Goal: Information Seeking & Learning: Learn about a topic

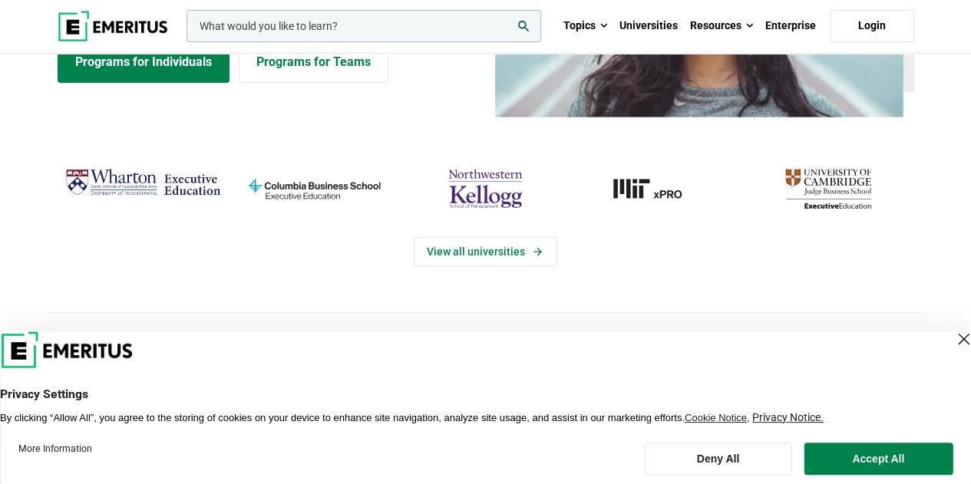
scroll to position [225, 0]
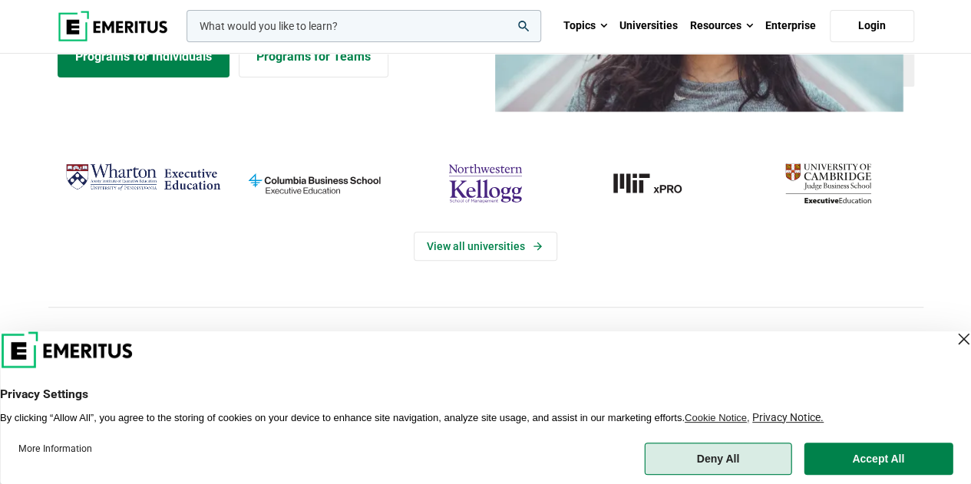
click at [747, 461] on button "Deny All" at bounding box center [717, 459] width 147 height 32
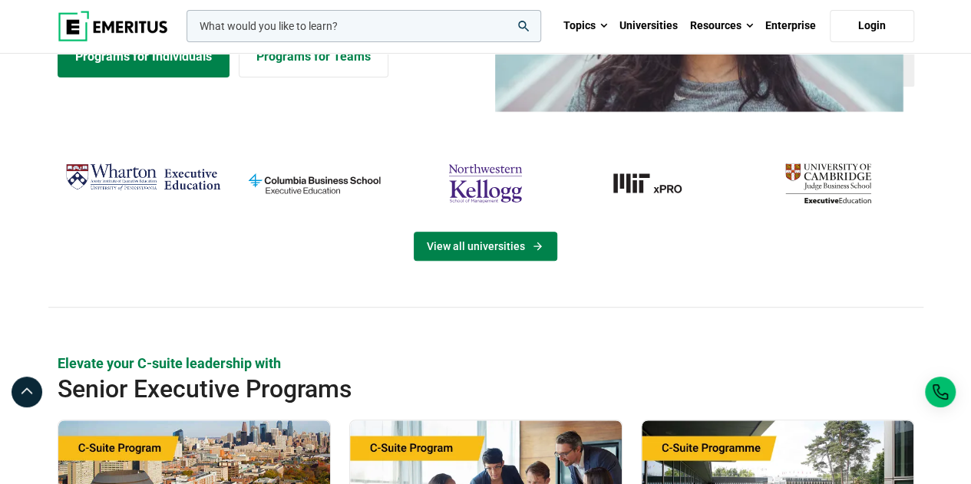
click at [519, 248] on link "View all universities" at bounding box center [485, 246] width 143 height 29
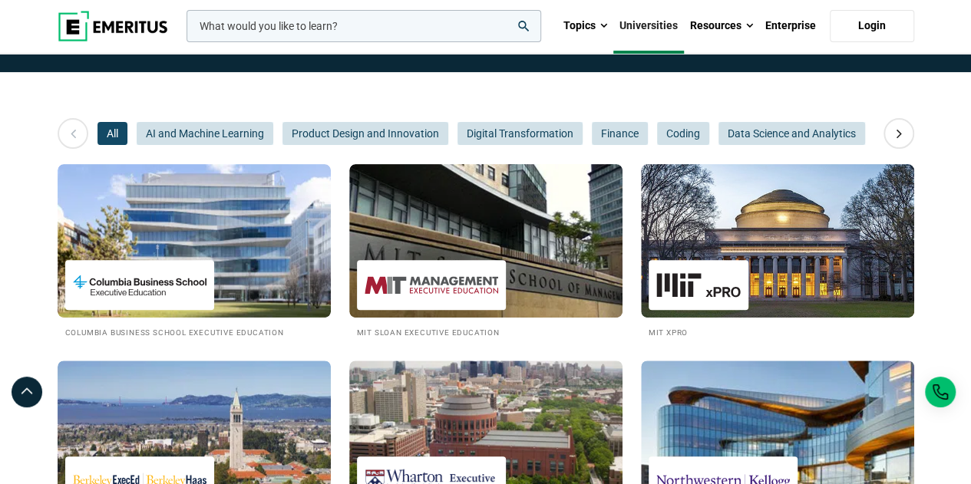
scroll to position [190, 0]
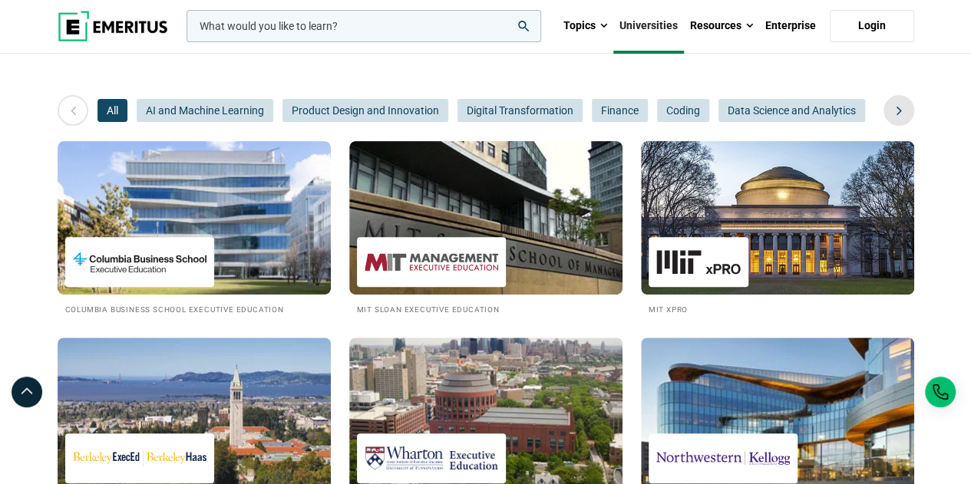
click at [895, 111] on icon at bounding box center [898, 111] width 27 height 28
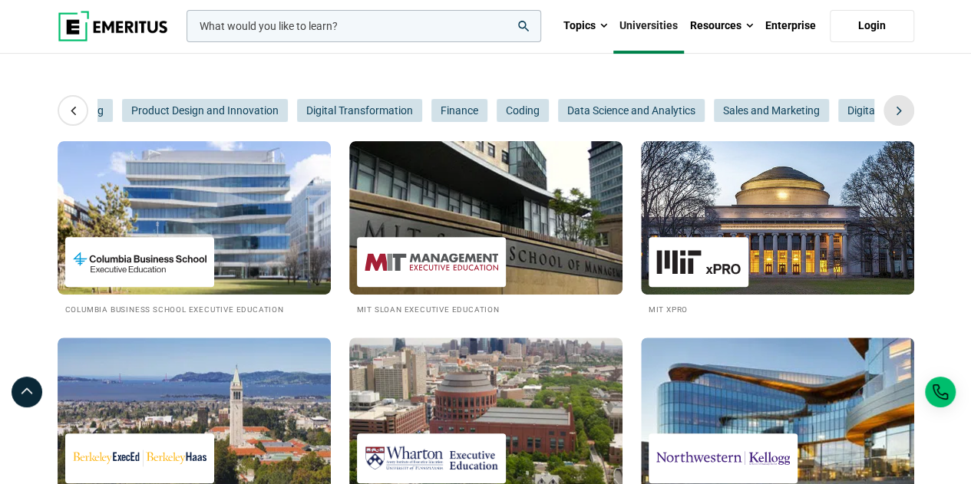
scroll to position [0, 230]
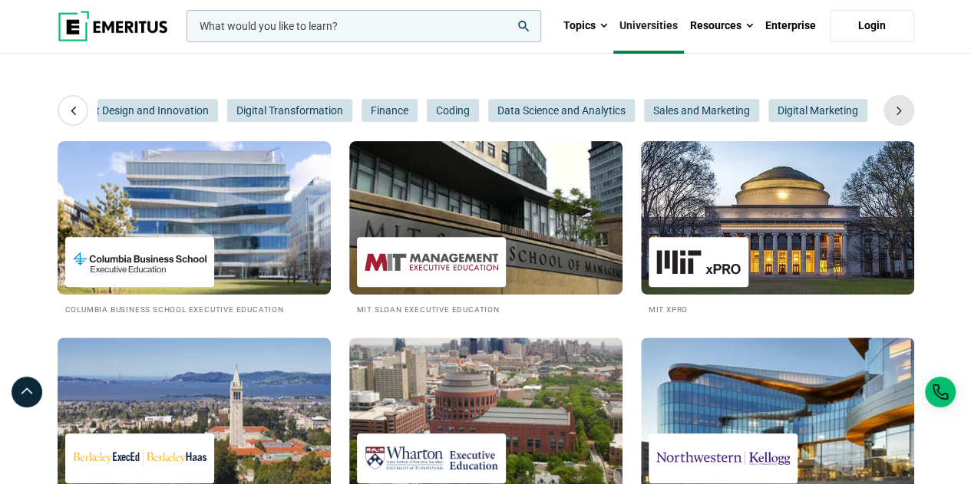
click at [895, 111] on icon at bounding box center [898, 111] width 27 height 28
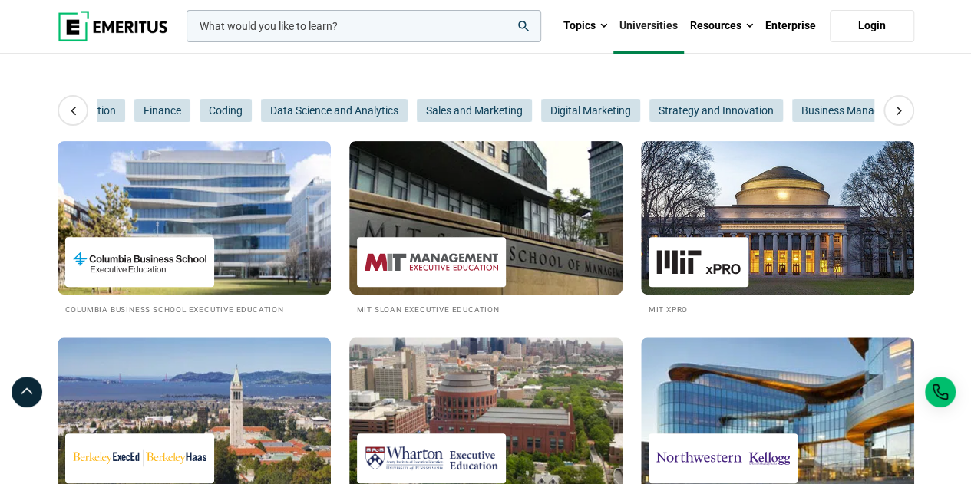
scroll to position [0, 460]
click at [893, 108] on icon at bounding box center [898, 111] width 27 height 28
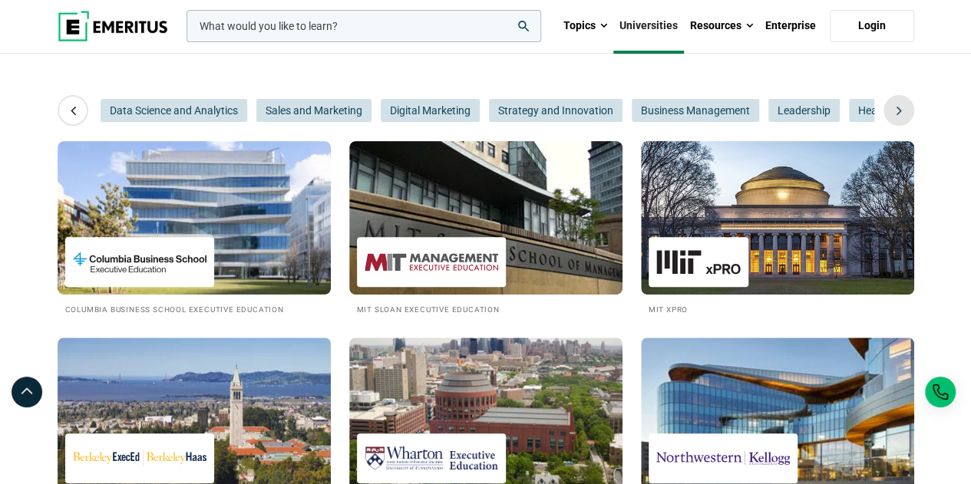
scroll to position [0, 691]
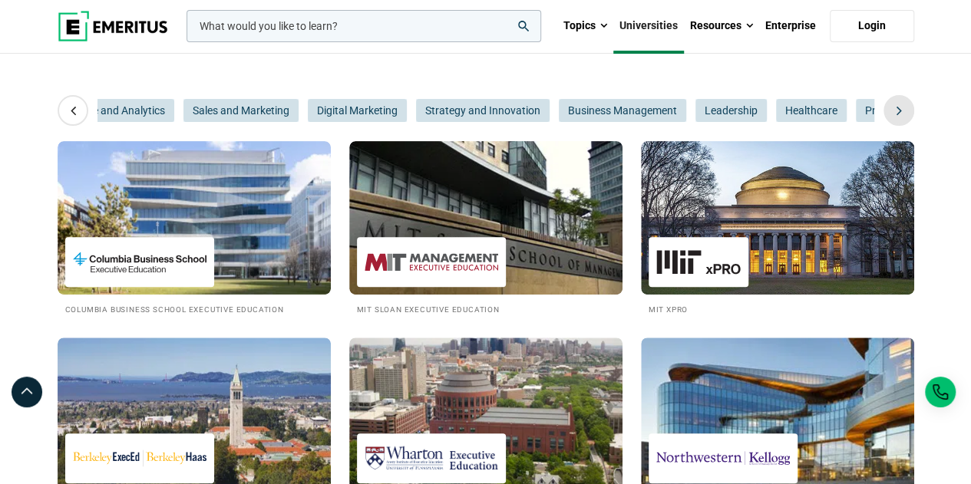
click at [893, 108] on icon at bounding box center [898, 111] width 27 height 28
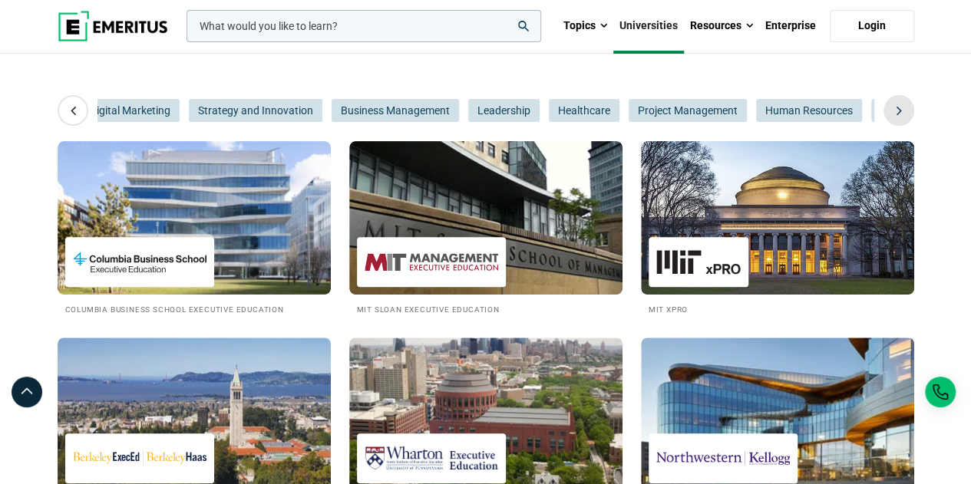
scroll to position [0, 921]
drag, startPoint x: 893, startPoint y: 108, endPoint x: 901, endPoint y: 110, distance: 7.8
click at [901, 110] on icon at bounding box center [898, 111] width 27 height 28
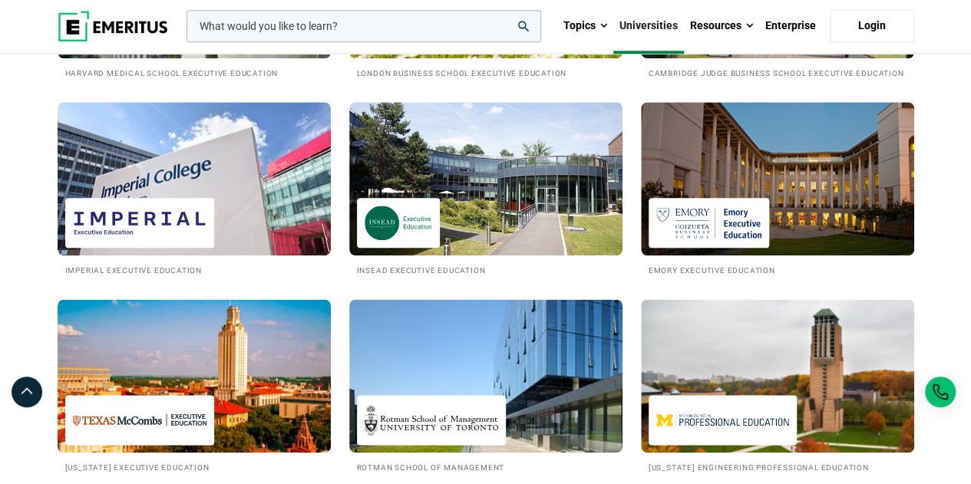
scroll to position [831, 0]
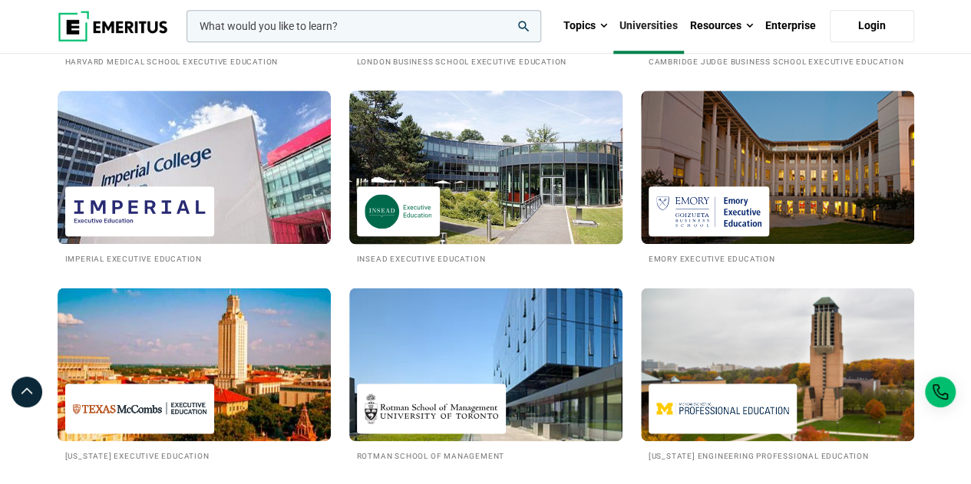
click at [533, 213] on img at bounding box center [485, 167] width 301 height 169
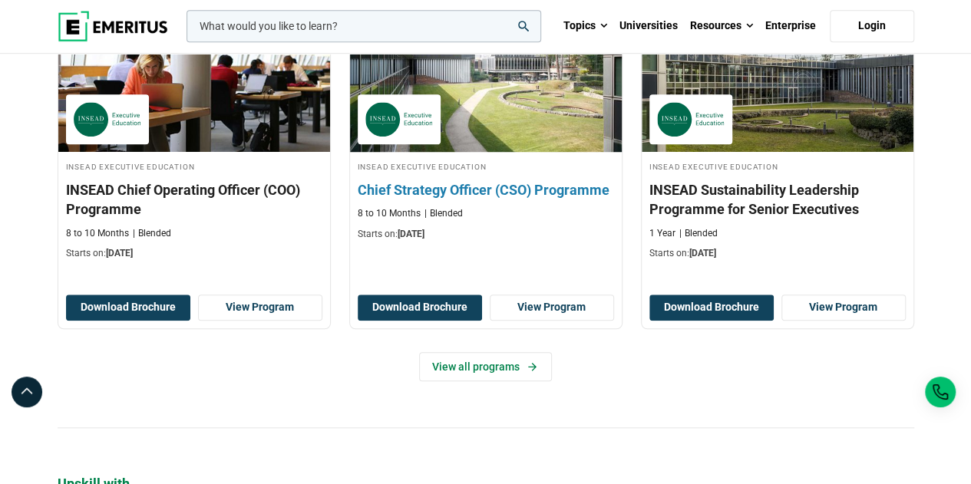
scroll to position [575, 0]
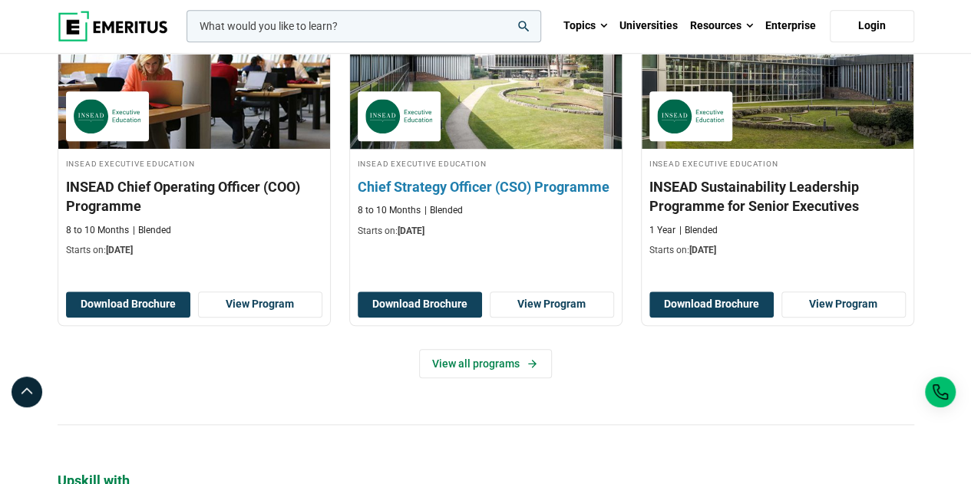
click at [473, 196] on h3 "Chief Strategy Officer (CSO) Programme" at bounding box center [486, 186] width 256 height 19
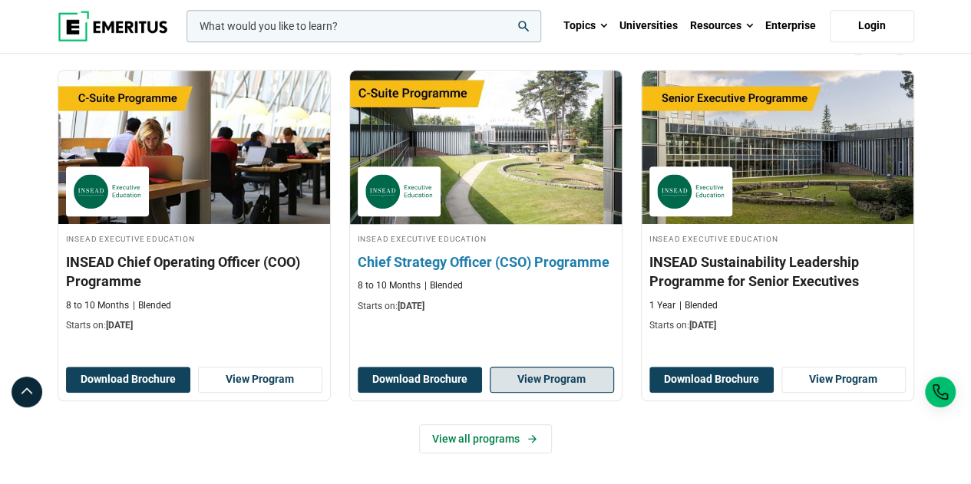
scroll to position [501, 0]
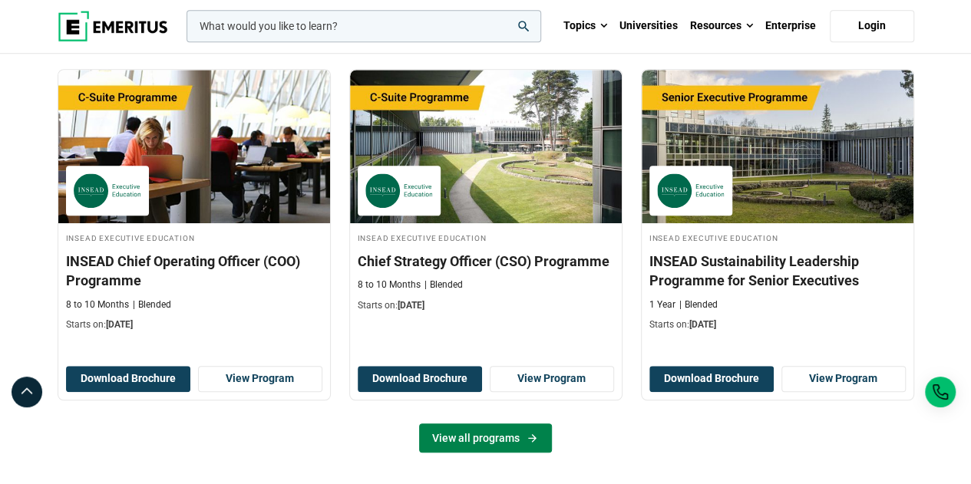
click at [493, 424] on link "View all programs" at bounding box center [485, 438] width 133 height 29
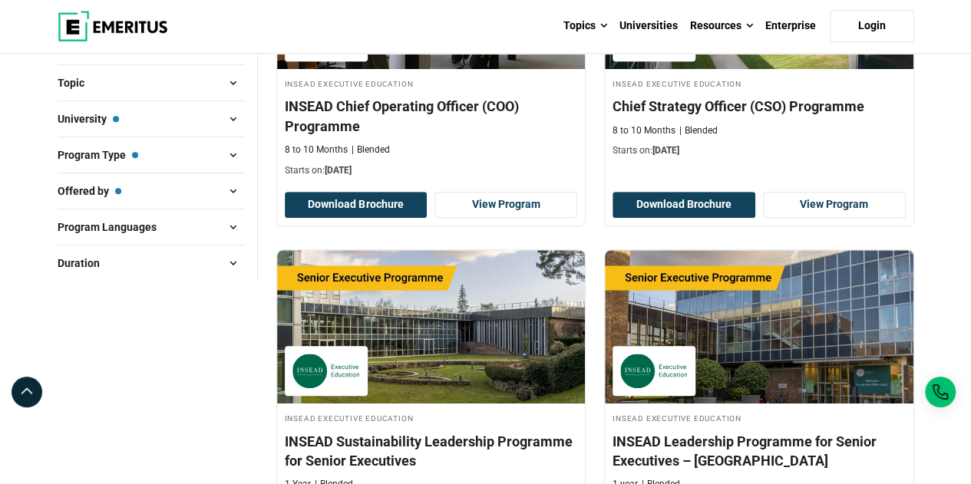
scroll to position [485, 0]
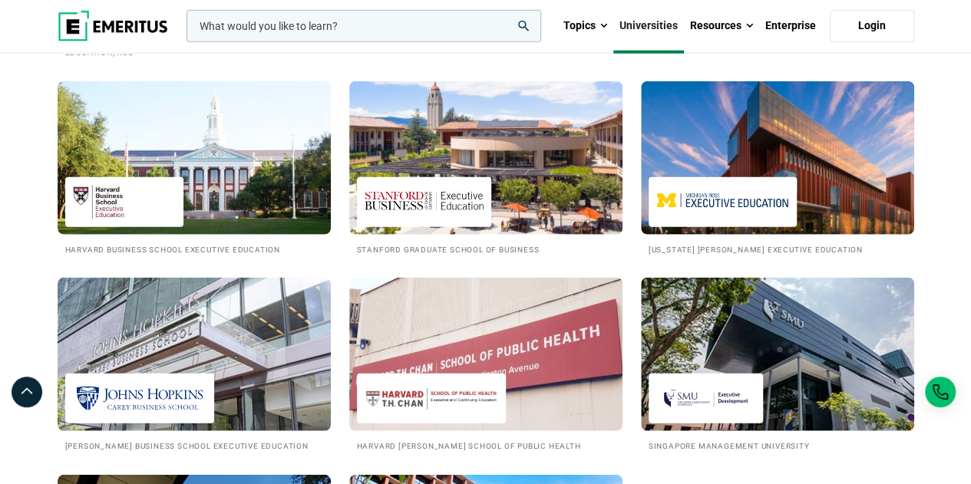
scroll to position [1853, 0]
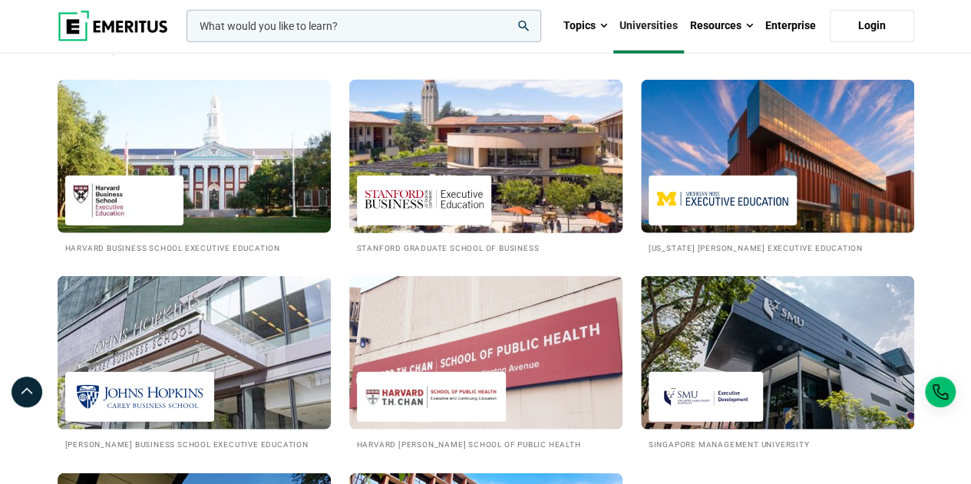
click at [473, 240] on img at bounding box center [485, 156] width 301 height 169
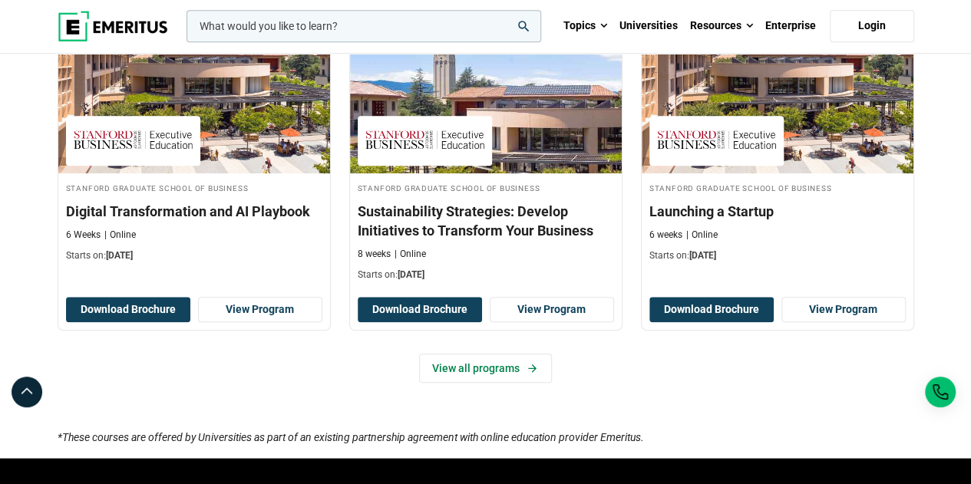
scroll to position [615, 0]
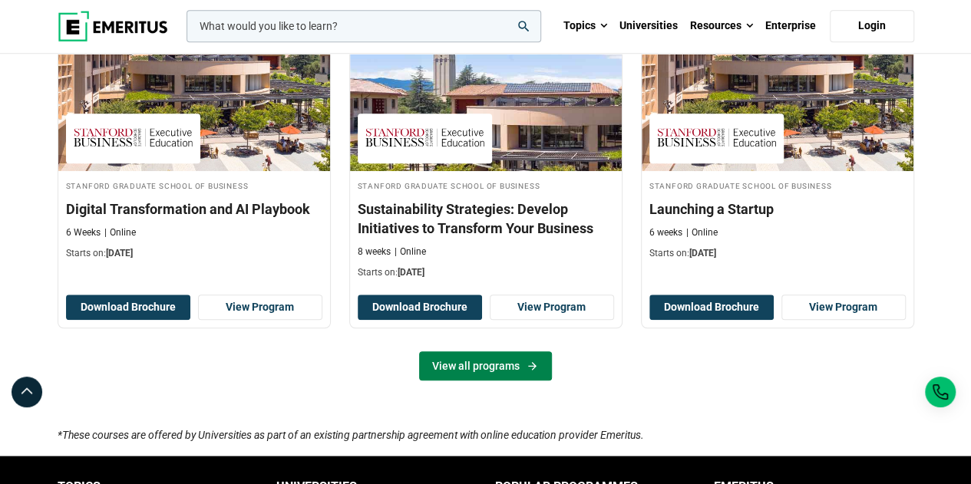
click at [431, 371] on link "View all programs" at bounding box center [485, 365] width 133 height 29
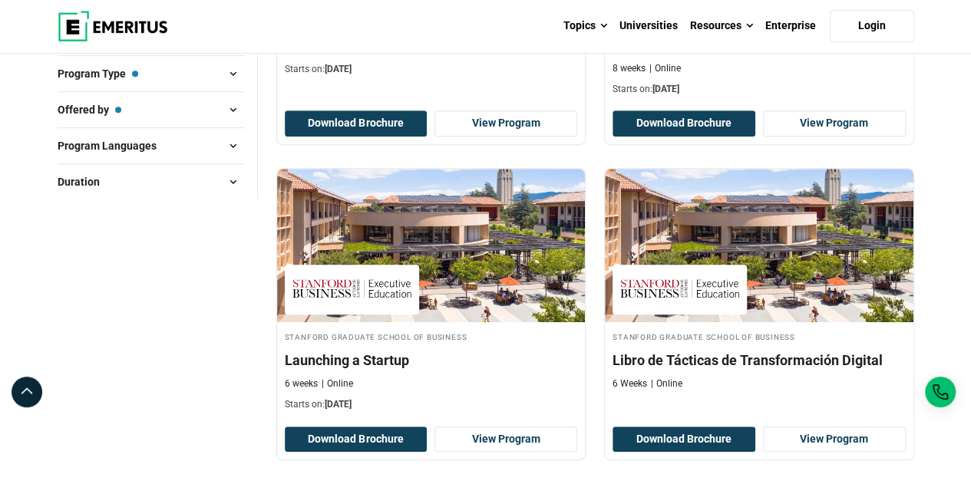
scroll to position [511, 0]
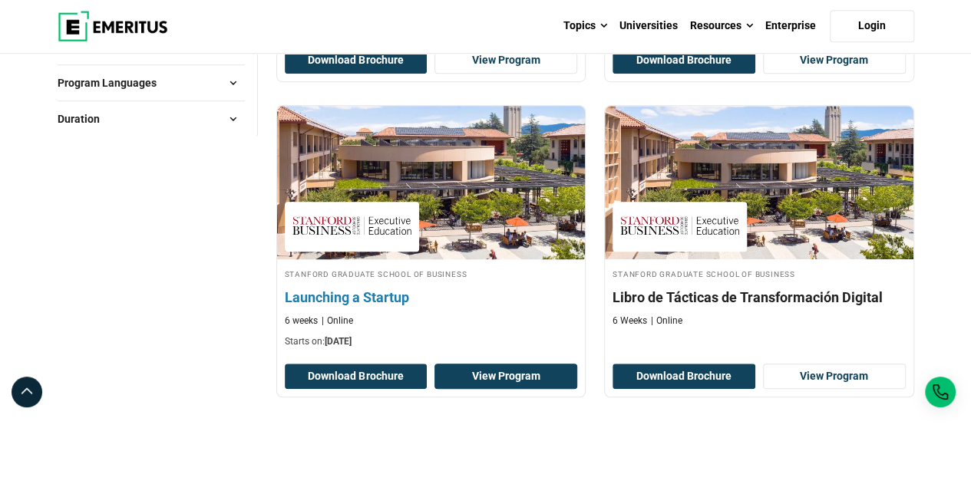
click at [509, 380] on link "View Program" at bounding box center [505, 377] width 143 height 26
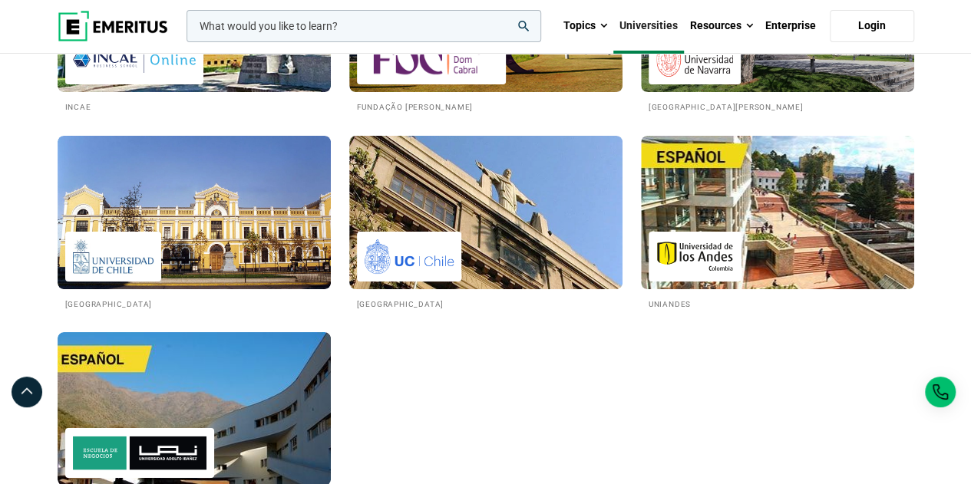
scroll to position [2980, 0]
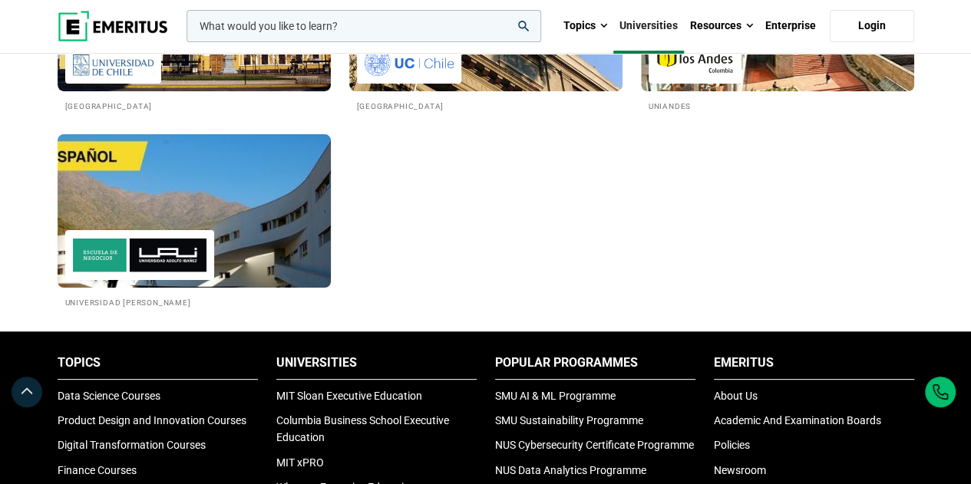
click at [223, 273] on img at bounding box center [194, 211] width 301 height 169
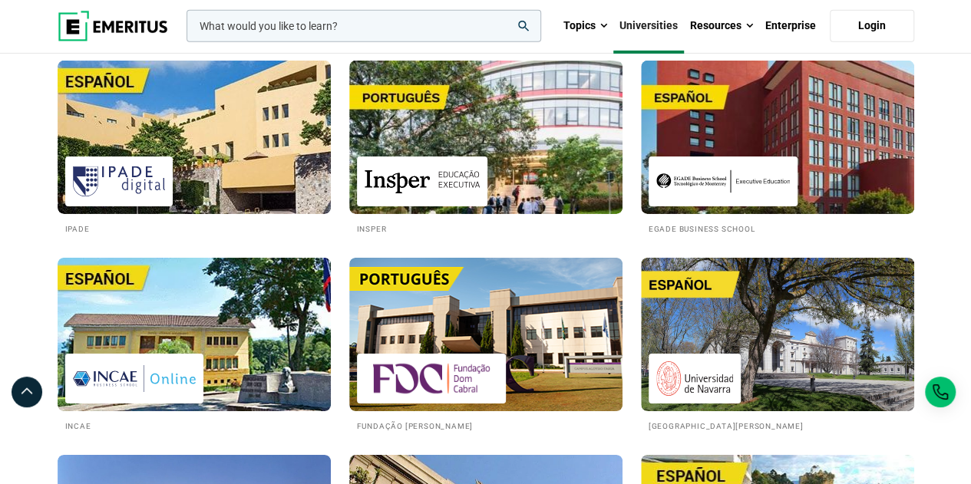
scroll to position [2462, 0]
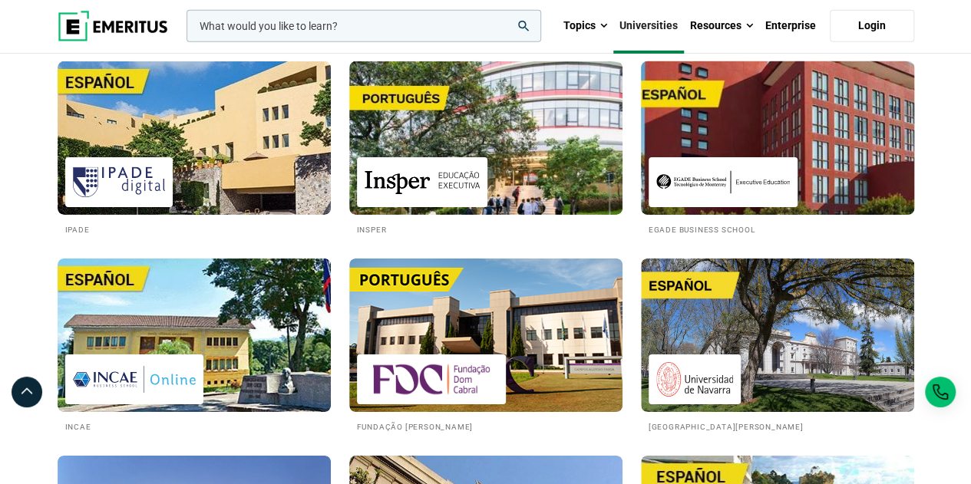
click at [773, 199] on img at bounding box center [723, 182] width 134 height 35
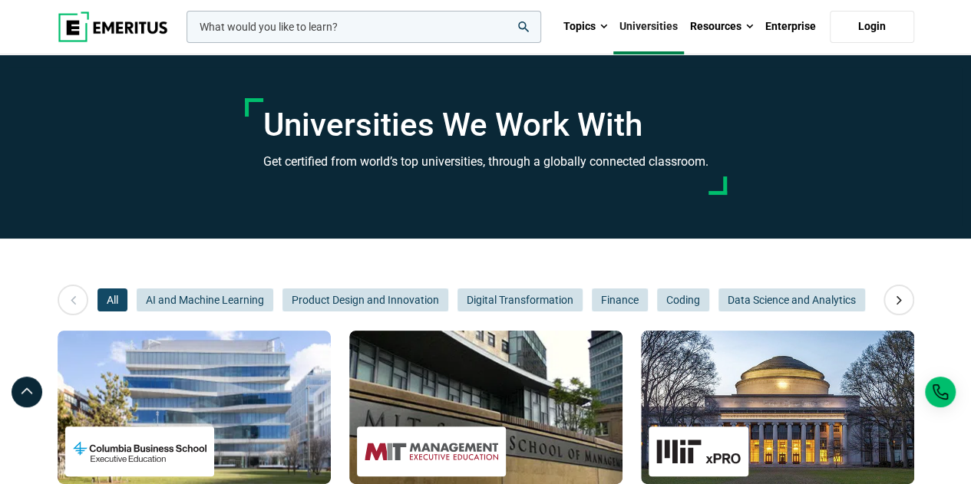
scroll to position [219, 0]
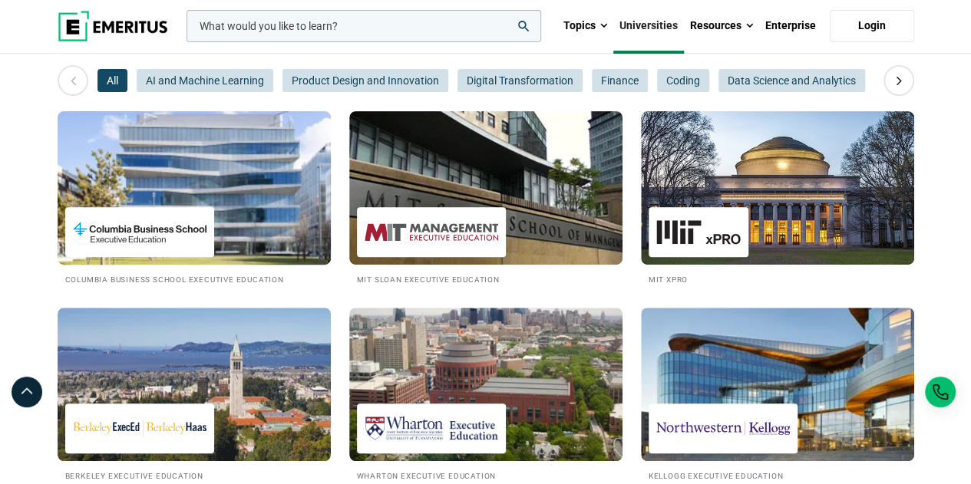
click at [213, 215] on div at bounding box center [139, 232] width 149 height 50
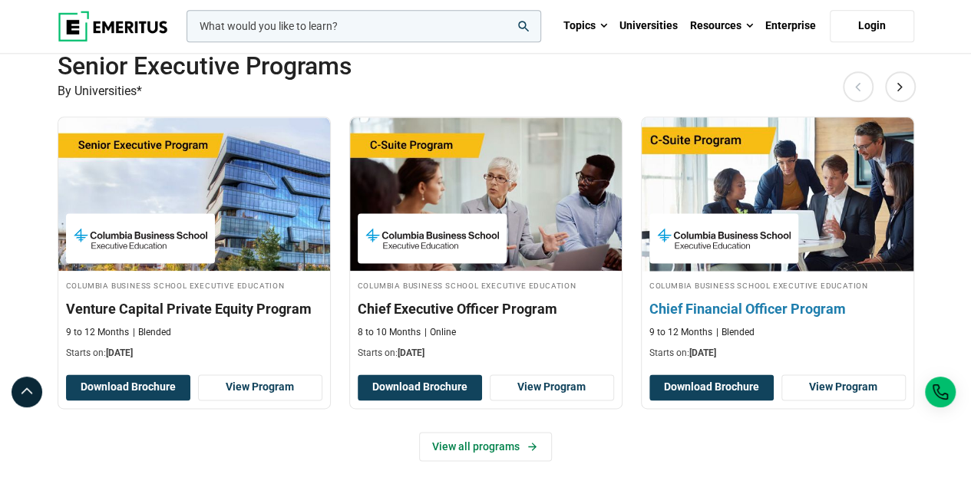
scroll to position [1017, 0]
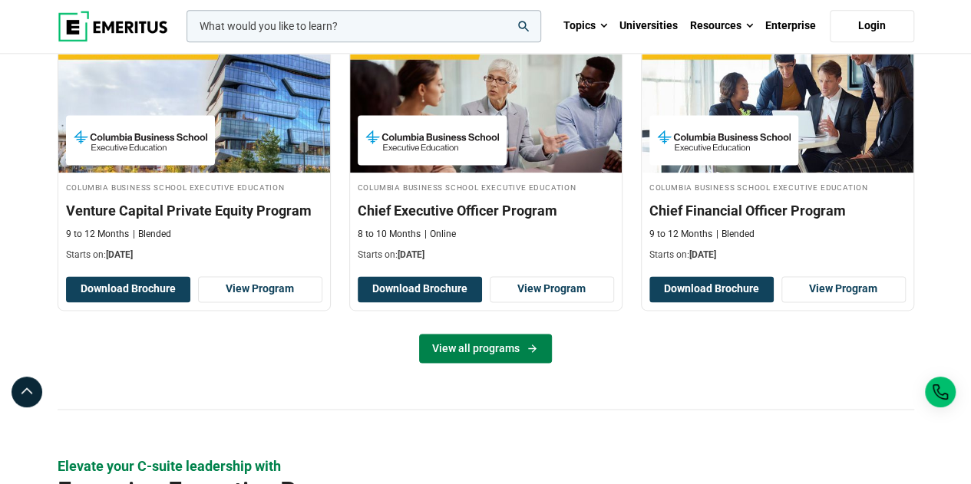
click at [467, 354] on link "View all programs" at bounding box center [485, 348] width 133 height 29
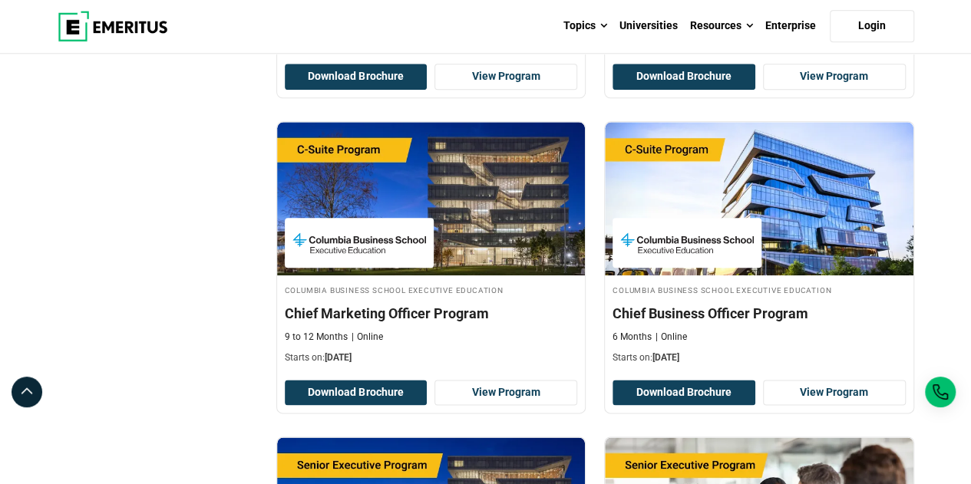
scroll to position [783, 0]
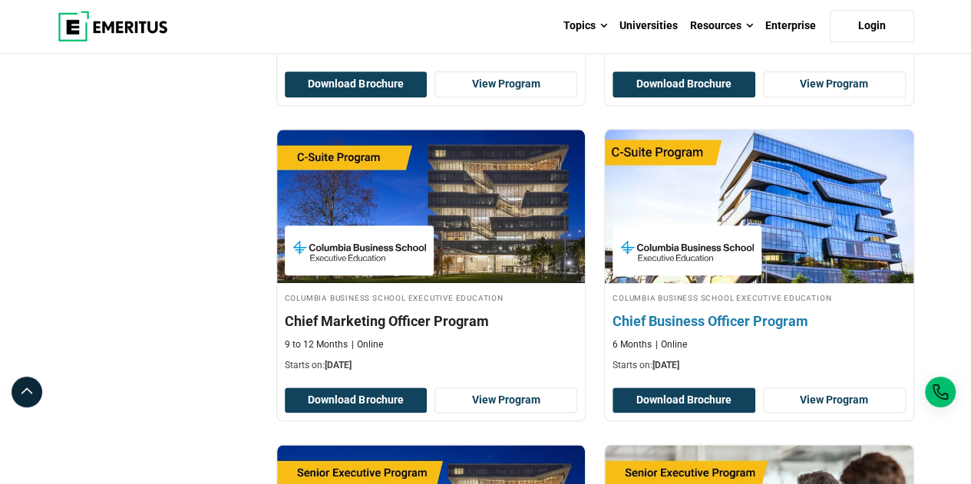
click at [724, 312] on h4 "Chief Business Officer Program" at bounding box center [758, 321] width 293 height 19
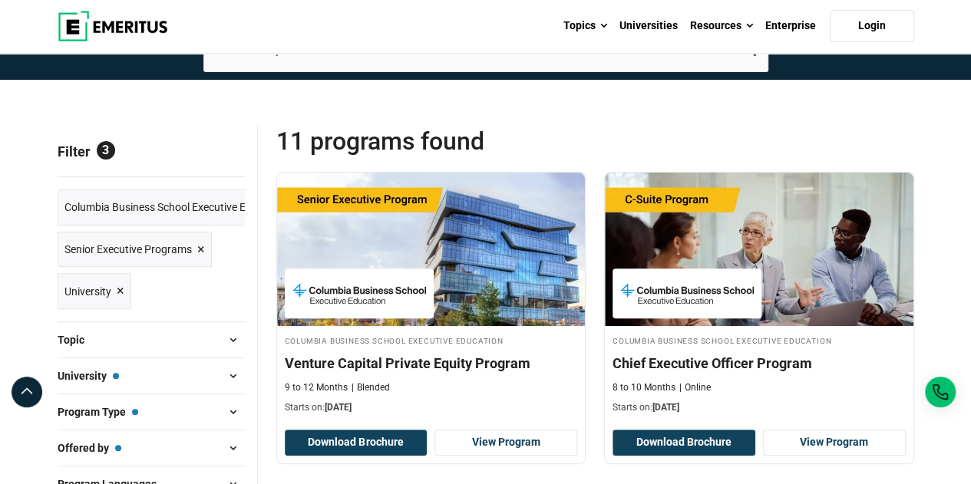
scroll to position [0, 0]
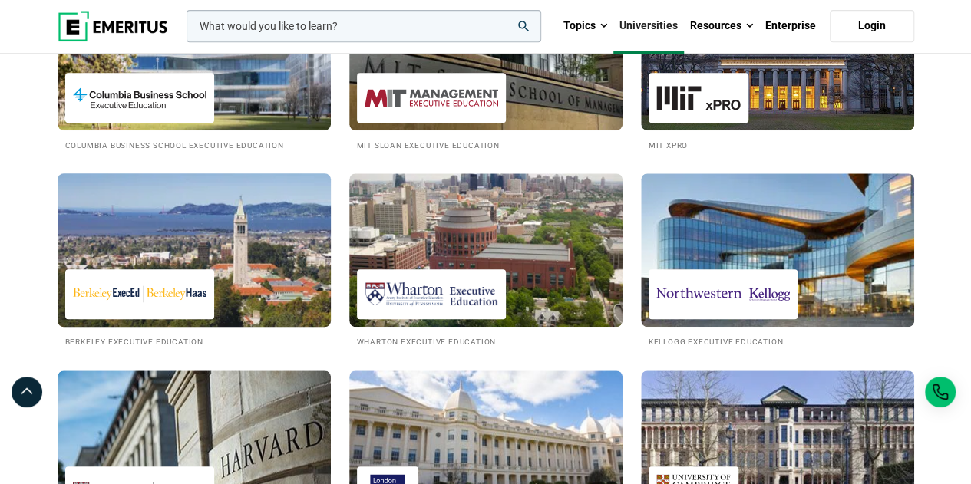
scroll to position [361, 0]
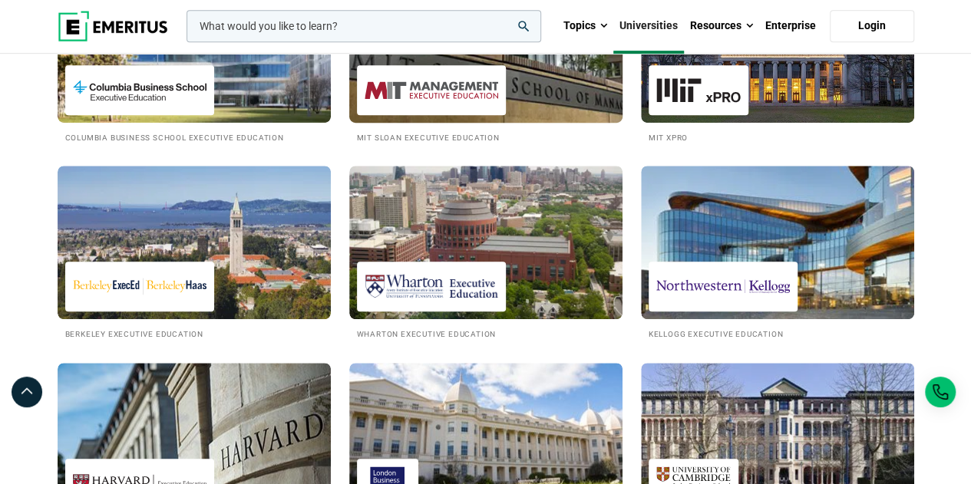
click at [529, 95] on img at bounding box center [485, 46] width 301 height 169
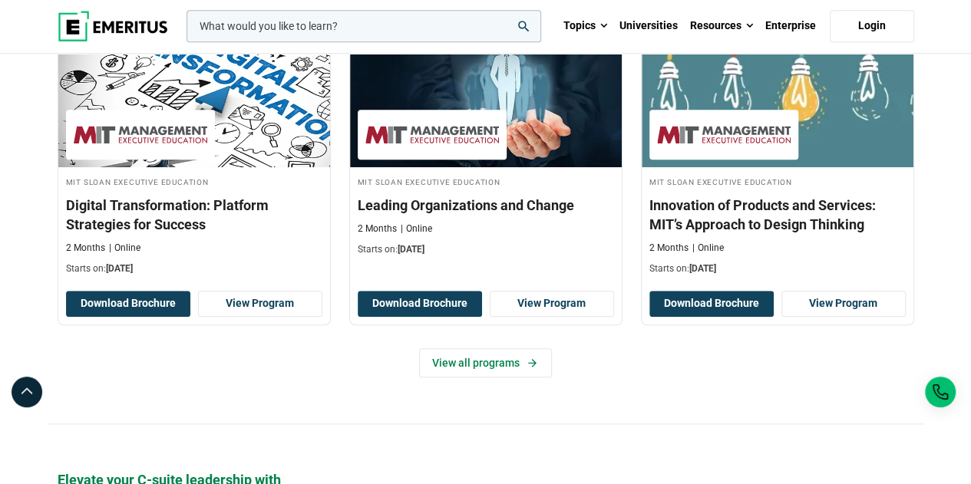
scroll to position [556, 0]
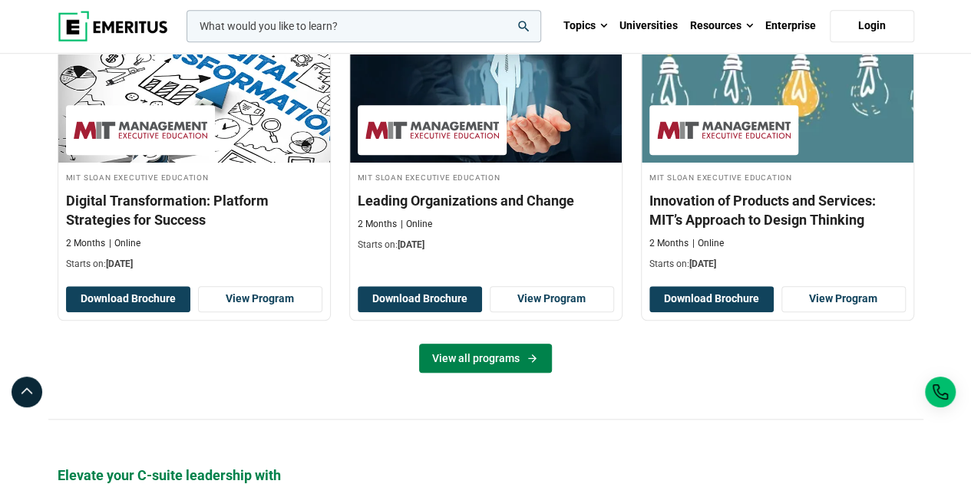
click at [511, 355] on link "View all programs" at bounding box center [485, 358] width 133 height 29
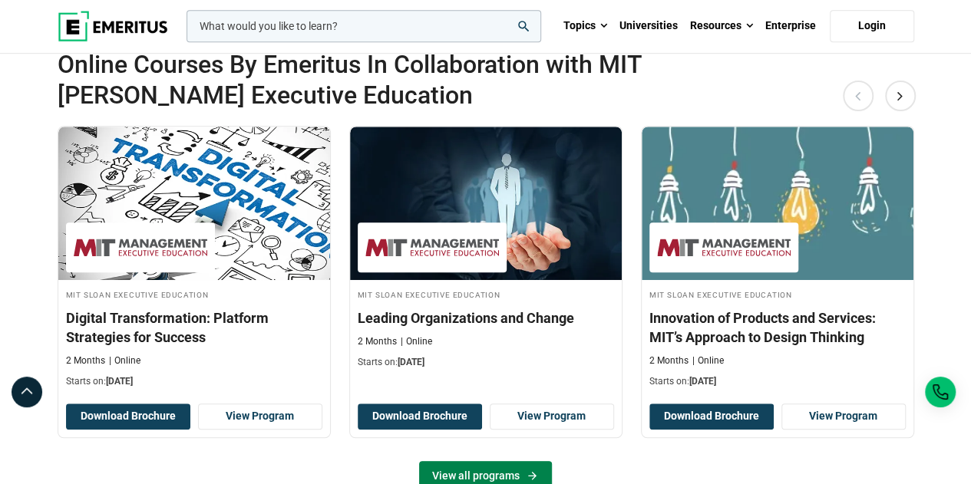
scroll to position [423, 0]
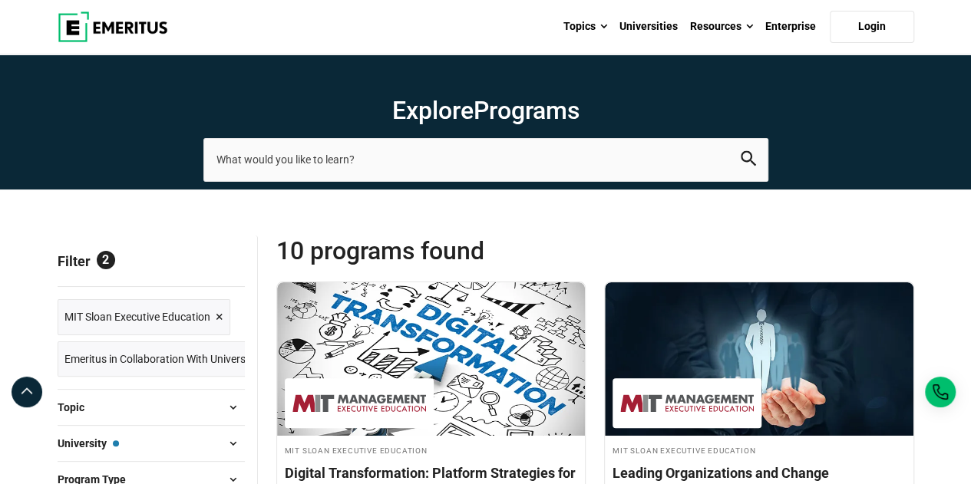
scroll to position [296, 0]
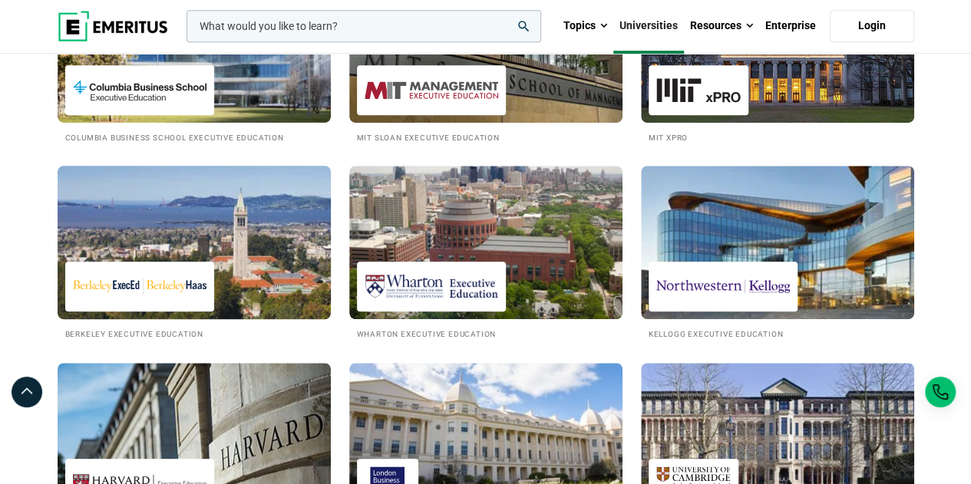
click at [270, 249] on img at bounding box center [194, 242] width 301 height 169
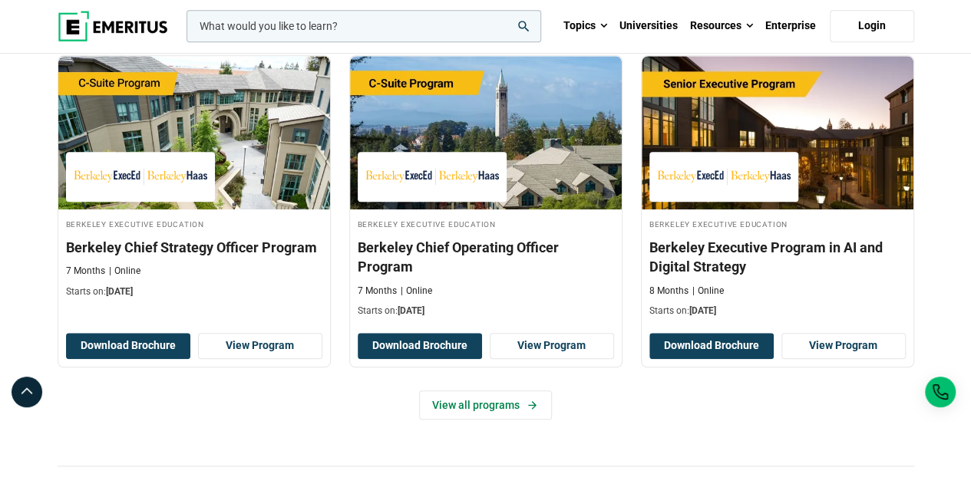
scroll to position [516, 0]
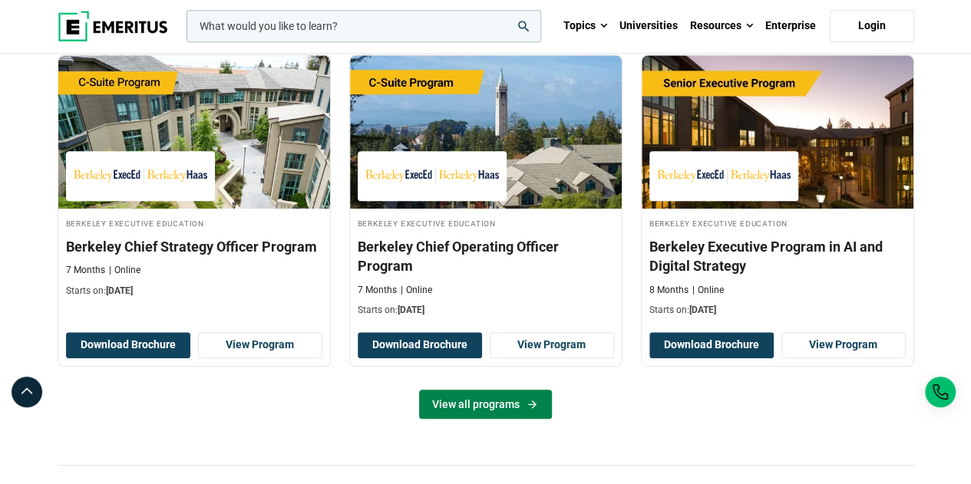
click at [522, 394] on link "View all programs" at bounding box center [485, 404] width 133 height 29
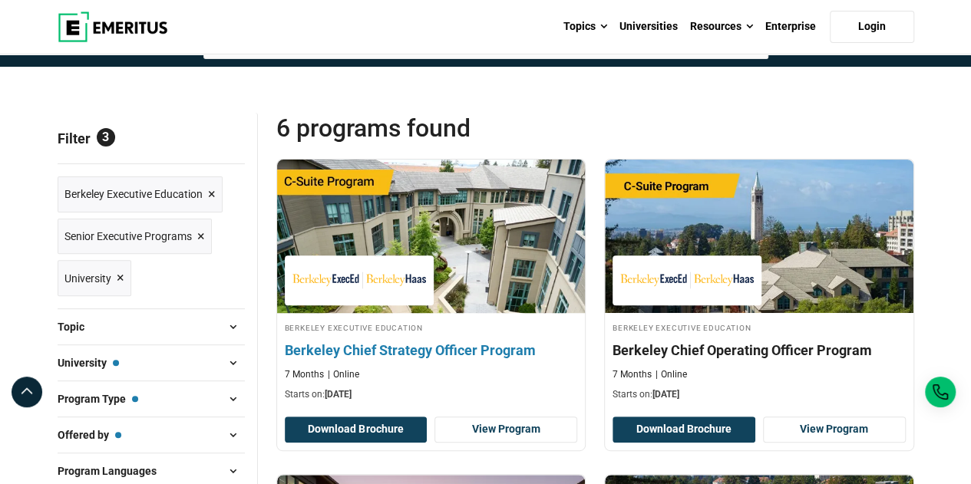
scroll to position [143, 0]
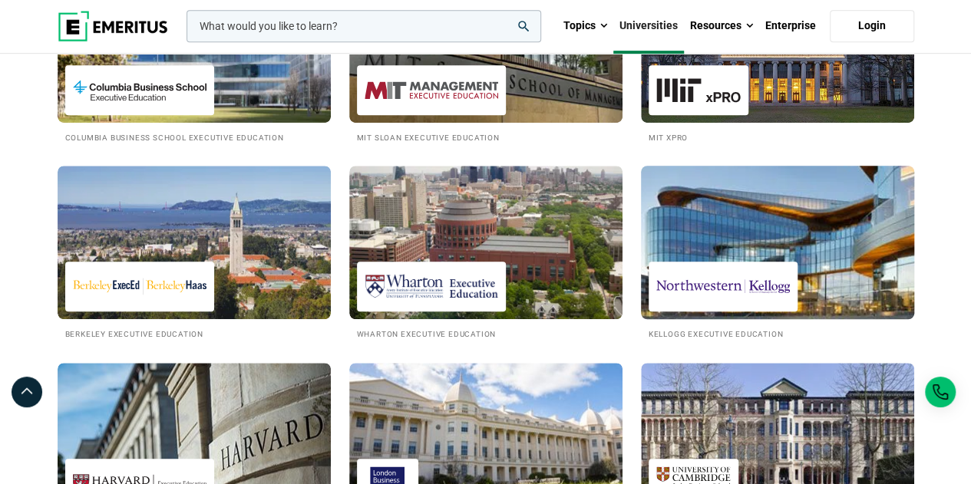
click at [744, 236] on img at bounding box center [777, 242] width 301 height 169
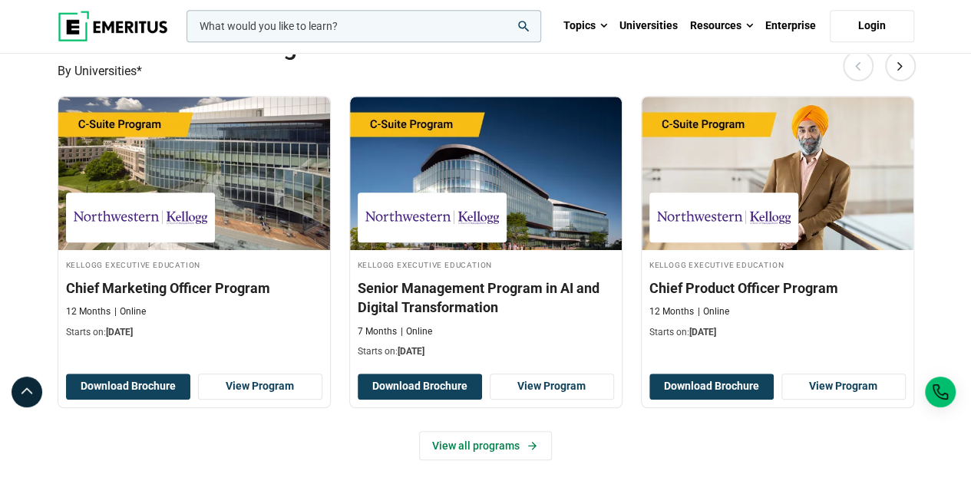
scroll to position [475, 0]
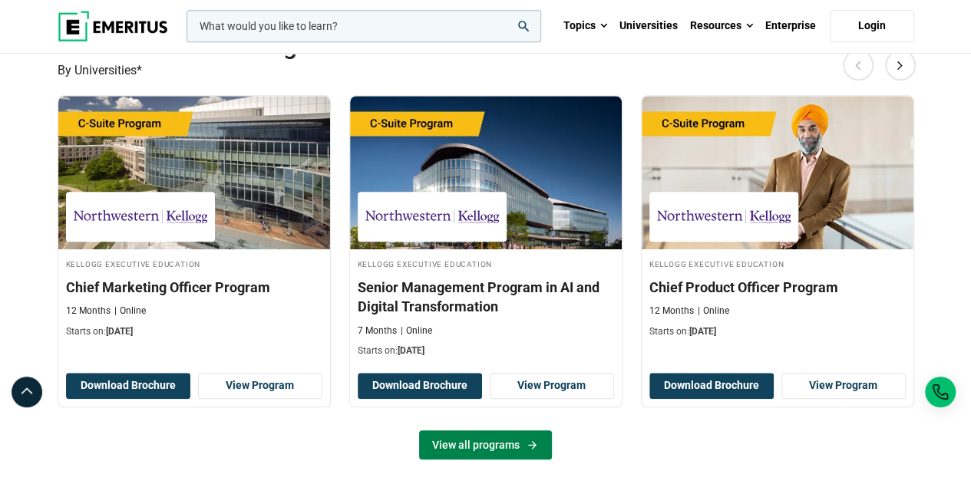
click at [503, 443] on link "View all programs" at bounding box center [485, 444] width 133 height 29
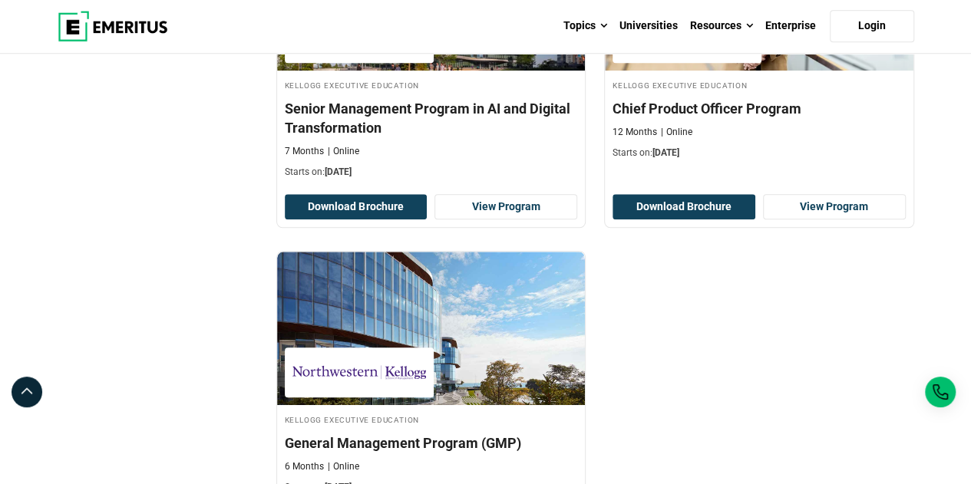
scroll to position [796, 0]
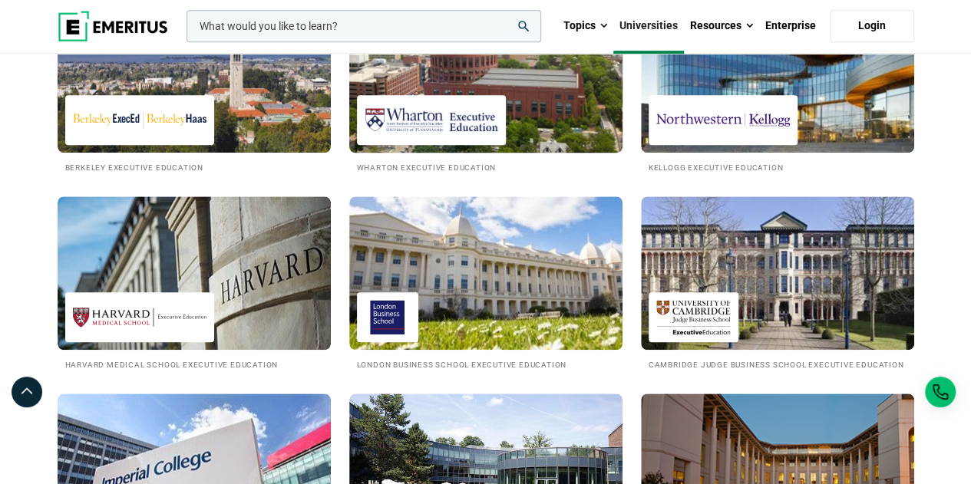
scroll to position [529, 0]
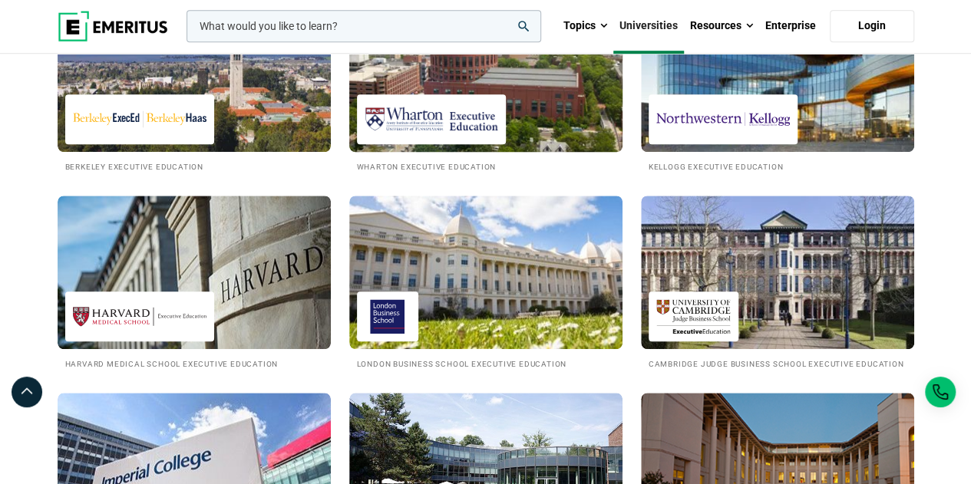
click at [480, 263] on img at bounding box center [485, 272] width 273 height 153
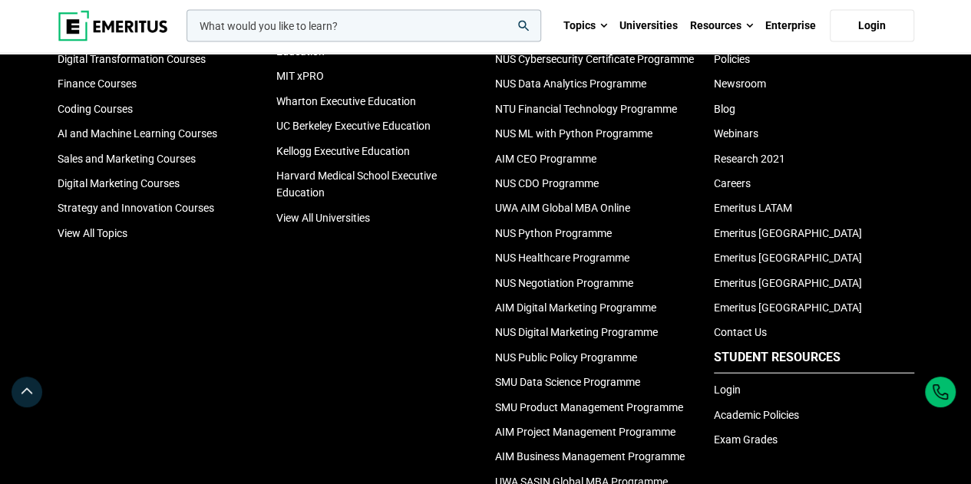
scroll to position [1709, 0]
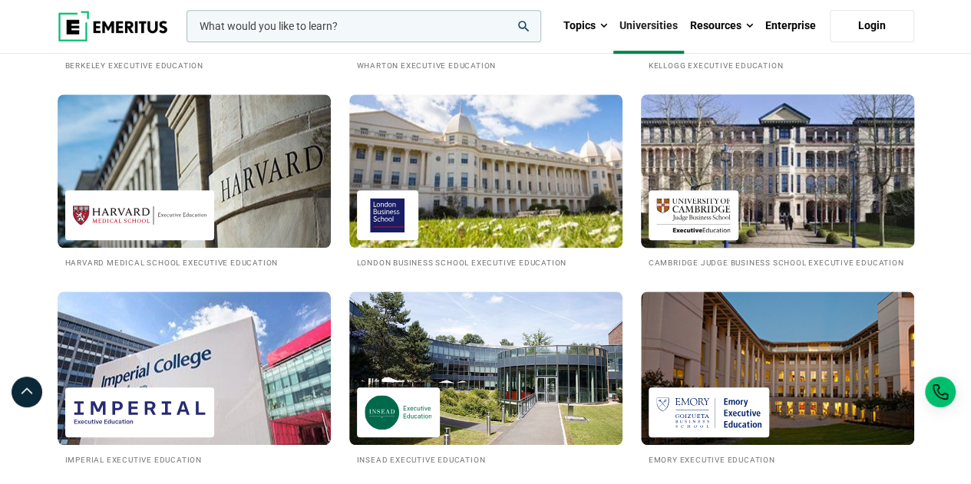
scroll to position [642, 0]
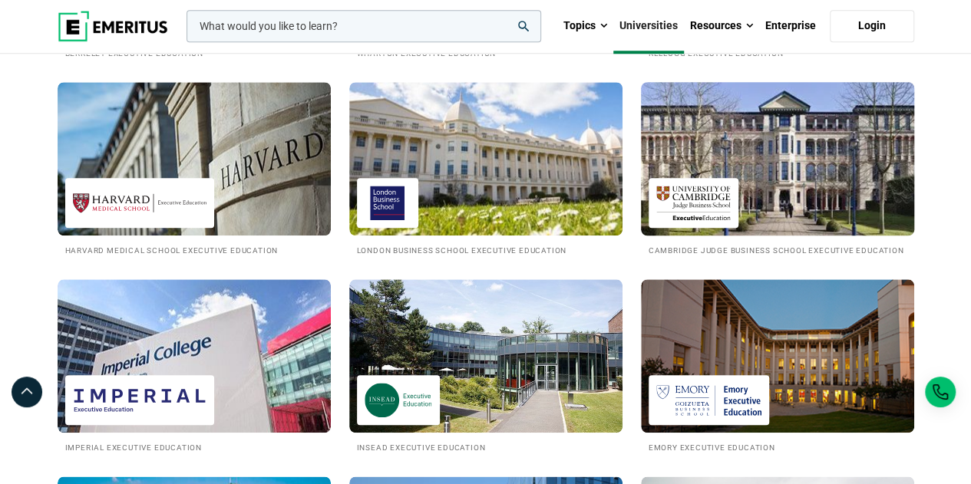
click at [773, 193] on img at bounding box center [777, 158] width 301 height 169
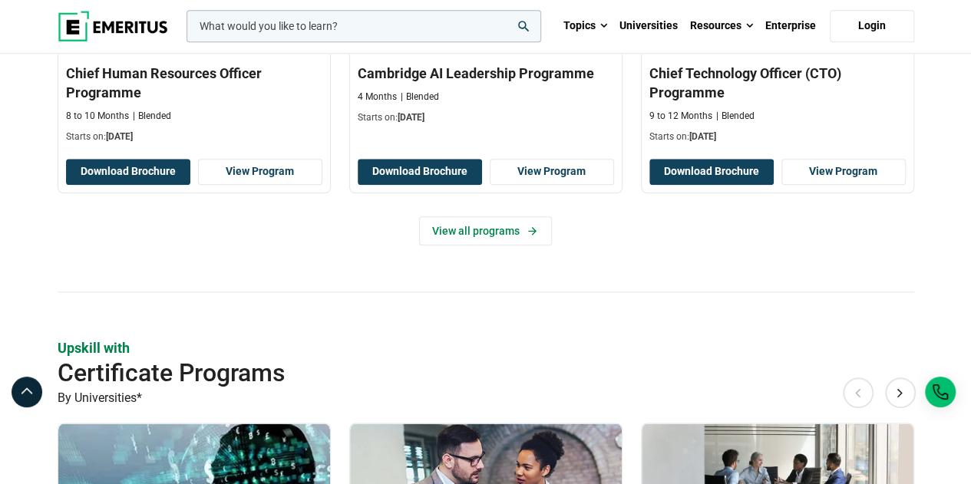
scroll to position [735, 0]
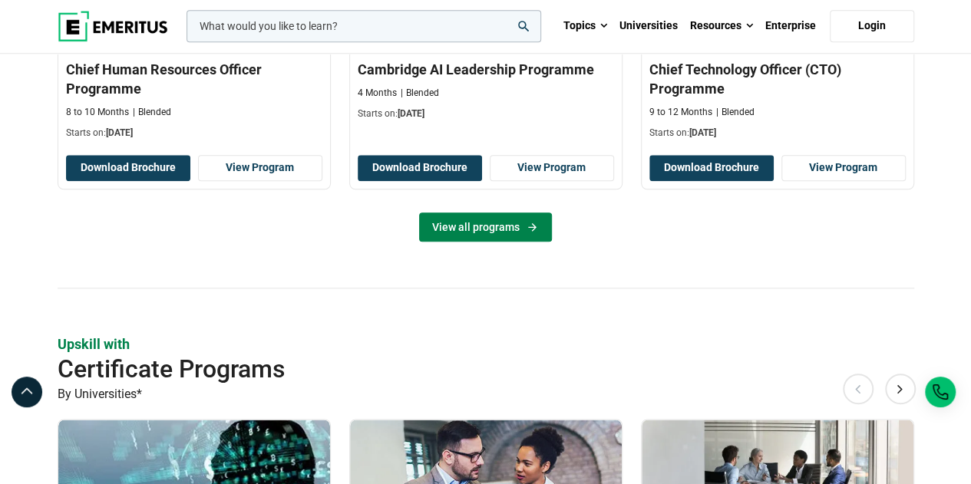
click at [510, 214] on link "View all programs" at bounding box center [485, 227] width 133 height 29
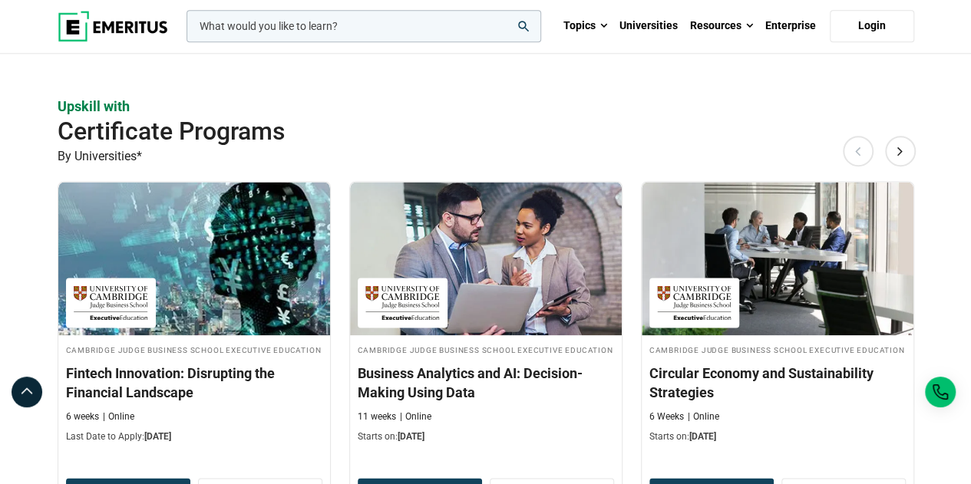
scroll to position [978, 0]
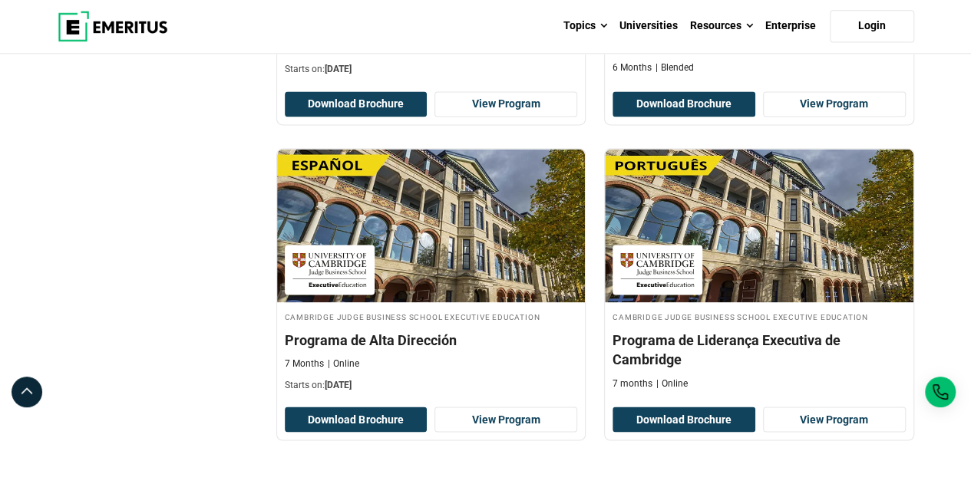
scroll to position [1388, 0]
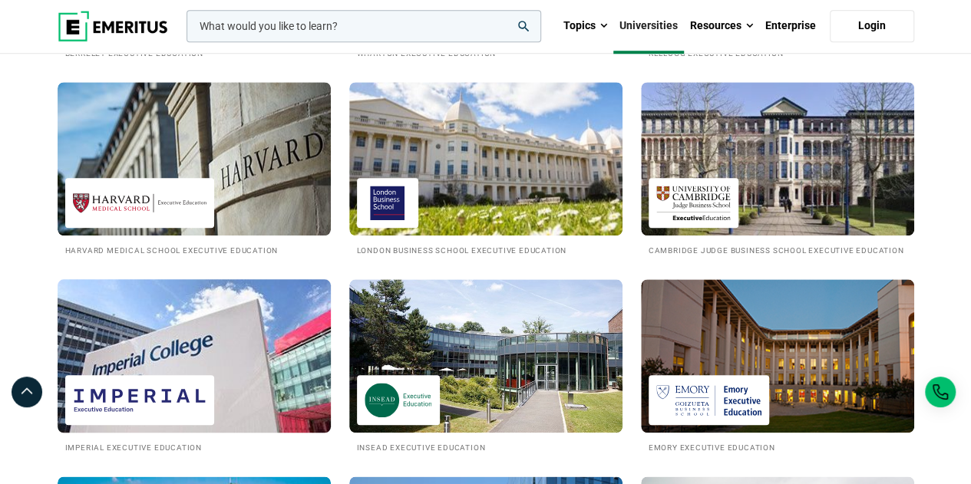
scroll to position [816, 0]
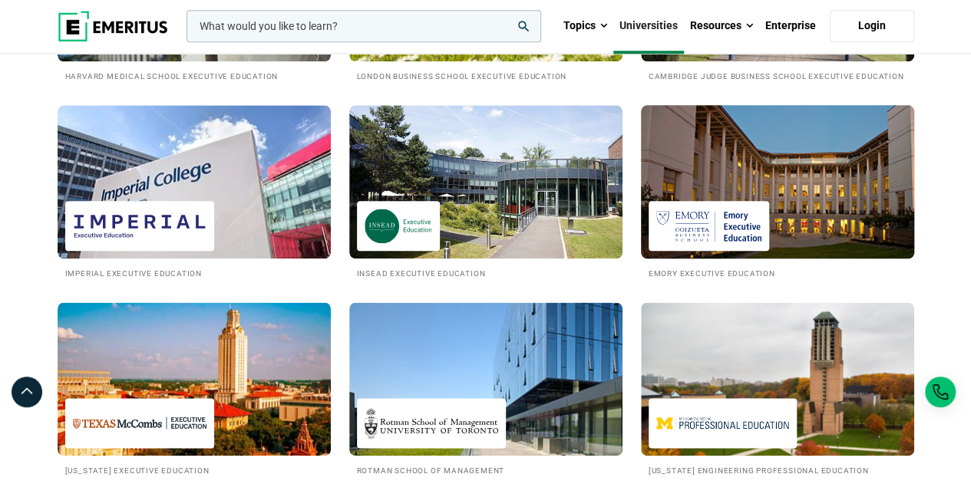
click at [695, 185] on img at bounding box center [777, 181] width 301 height 169
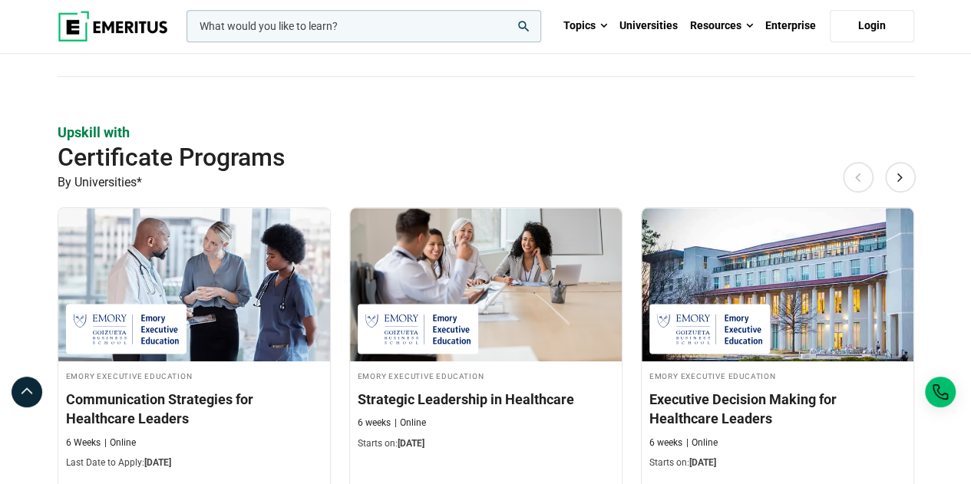
scroll to position [922, 0]
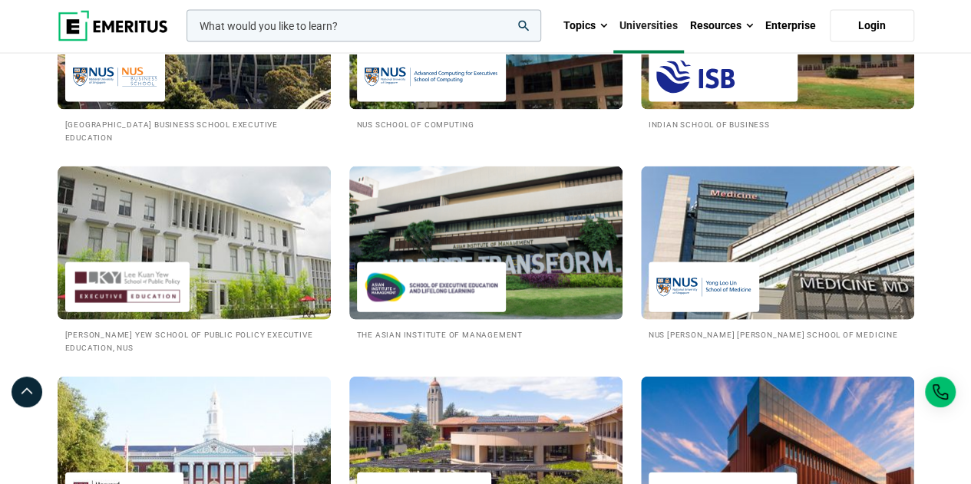
scroll to position [1800, 0]
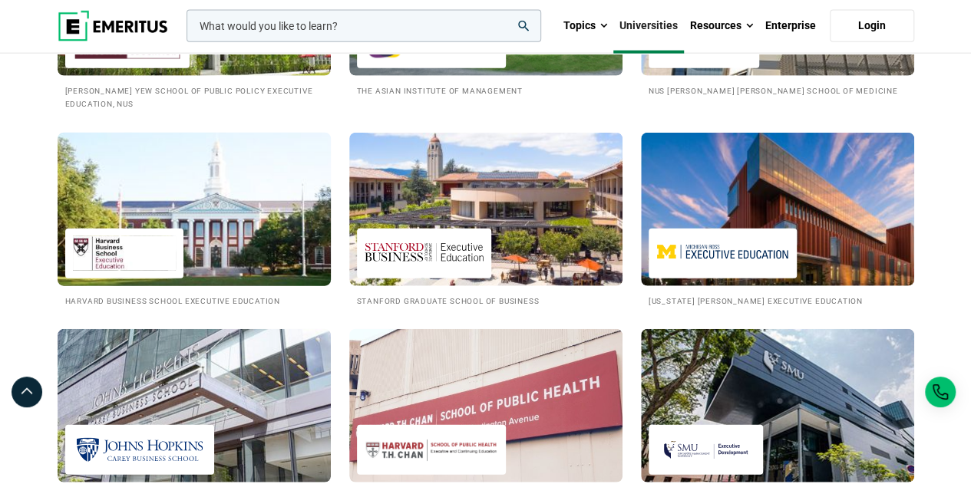
click at [137, 203] on img at bounding box center [194, 209] width 301 height 169
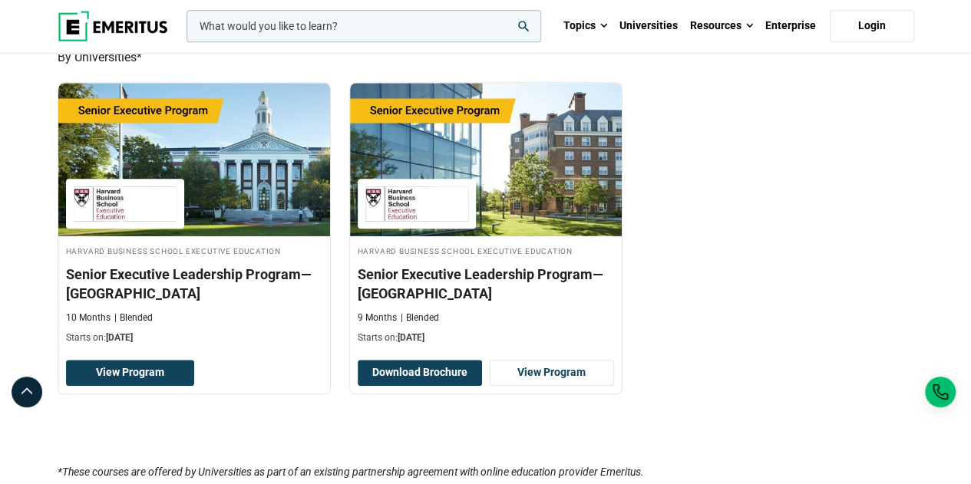
scroll to position [487, 0]
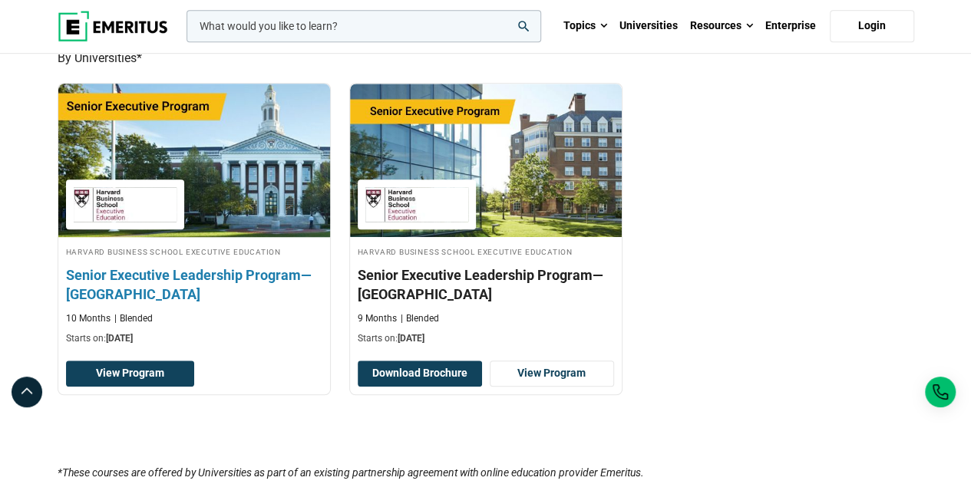
click at [190, 268] on h3 "Senior Executive Leadership Program—[GEOGRAPHIC_DATA]" at bounding box center [194, 284] width 256 height 38
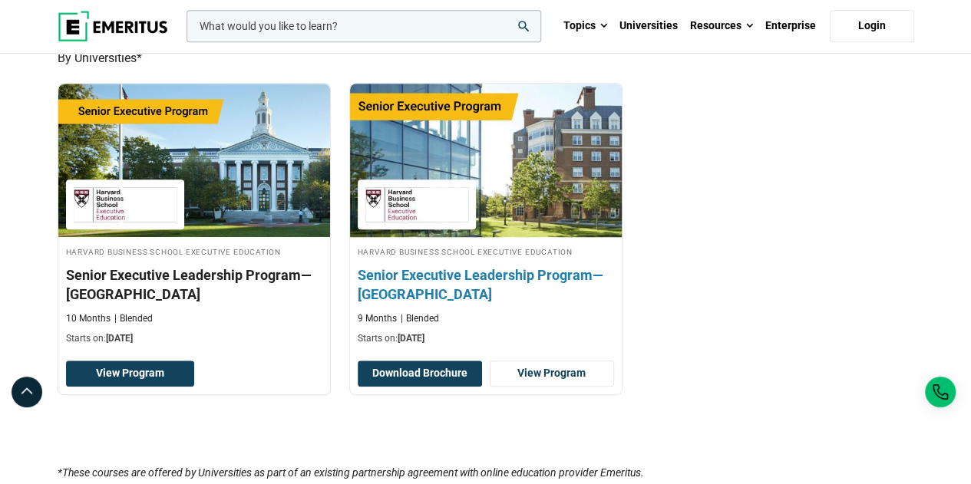
scroll to position [882, 0]
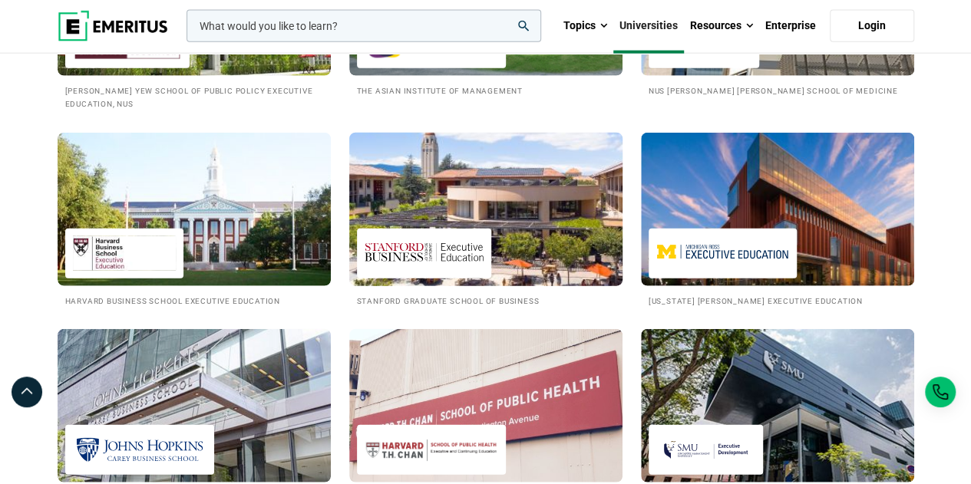
drag, startPoint x: 517, startPoint y: 249, endPoint x: 477, endPoint y: 249, distance: 39.9
click at [477, 249] on img at bounding box center [423, 253] width 119 height 35
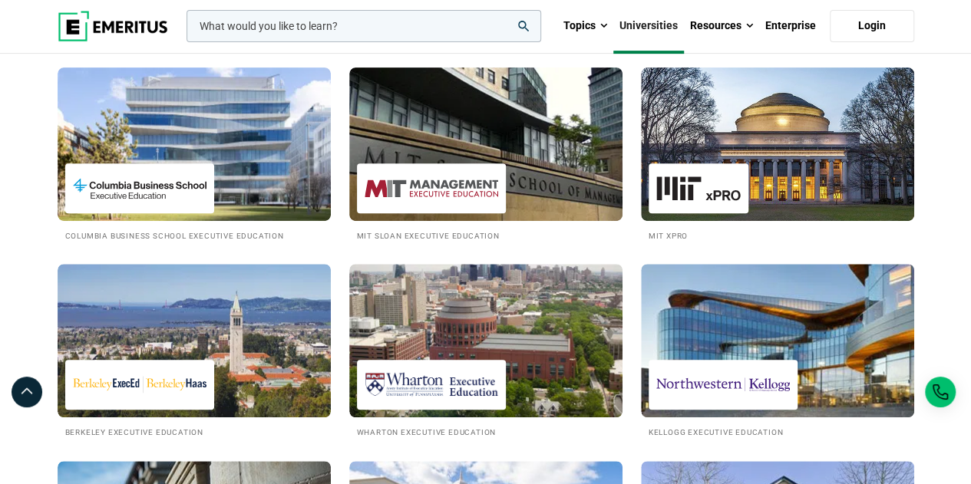
scroll to position [262, 0]
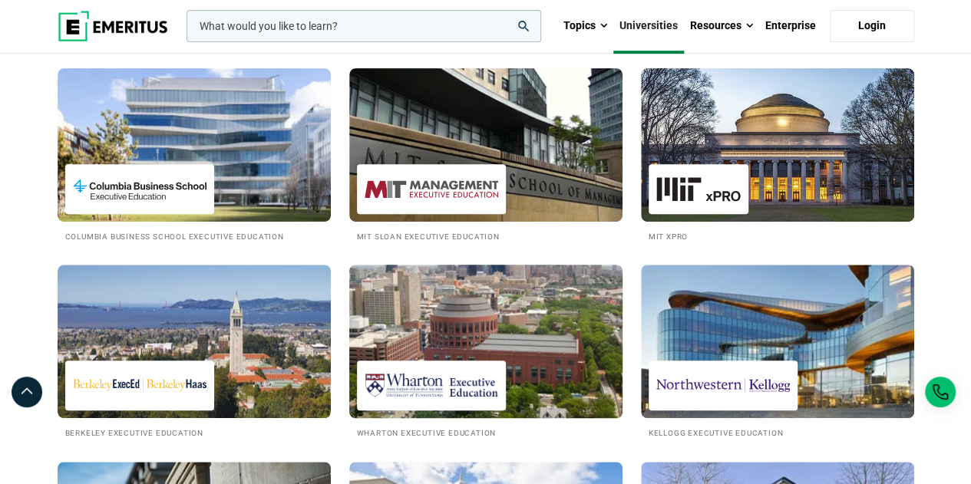
click at [437, 320] on img at bounding box center [485, 341] width 301 height 169
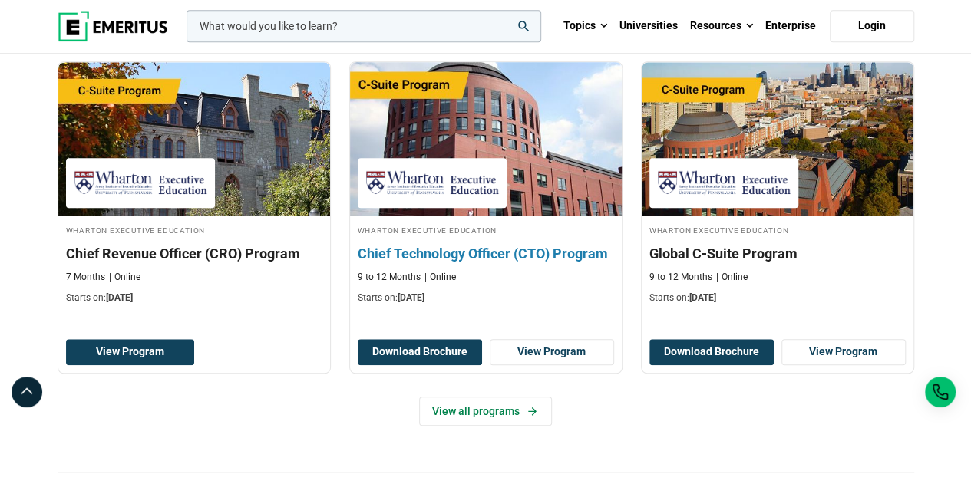
scroll to position [509, 0]
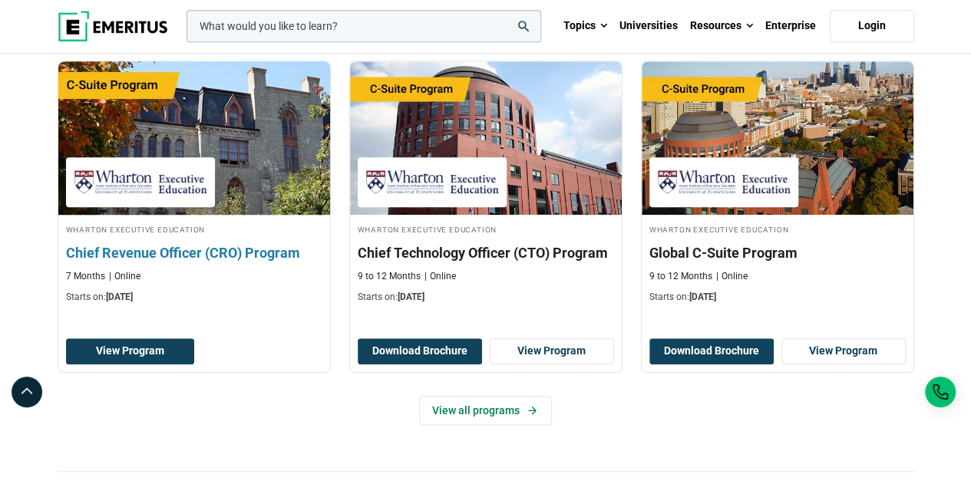
click at [230, 254] on h3 "Chief Revenue Officer (CRO) Program" at bounding box center [194, 252] width 256 height 19
